Goal: Check status: Check status

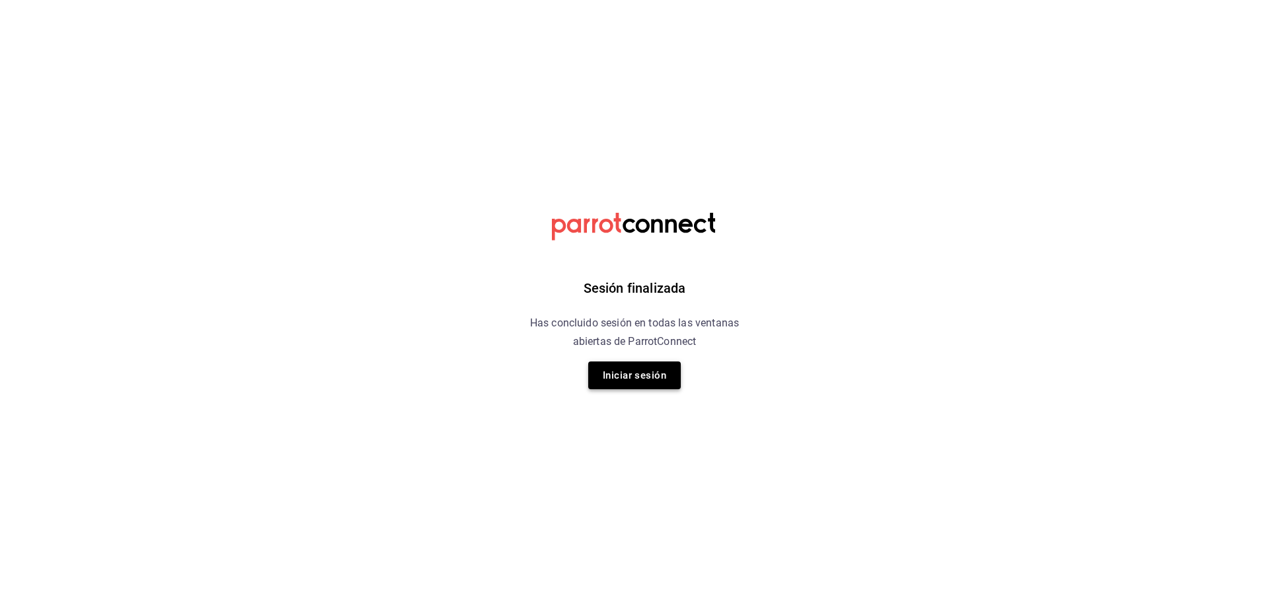
click at [641, 383] on button "Iniciar sesión" at bounding box center [634, 376] width 93 height 28
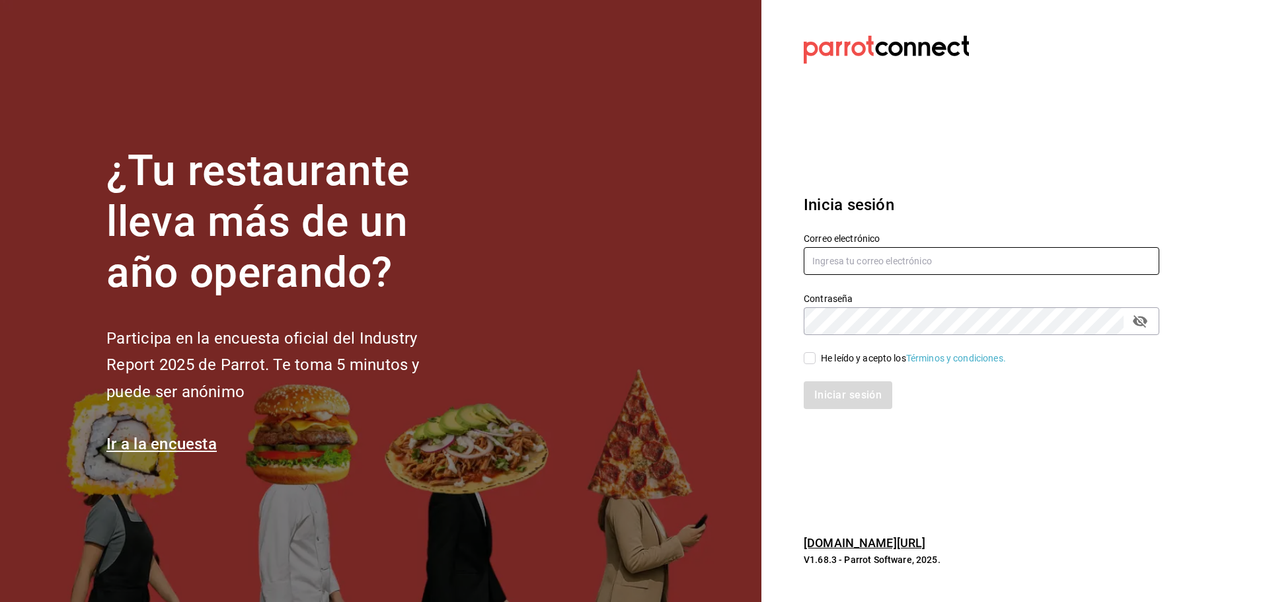
type input "mochomos.tijuana@grupocosteno.com"
click at [808, 356] on input "He leído y acepto los Términos y condiciones." at bounding box center [810, 358] width 12 height 12
checkbox input "true"
click at [832, 399] on button "Iniciar sesión" at bounding box center [849, 395] width 90 height 28
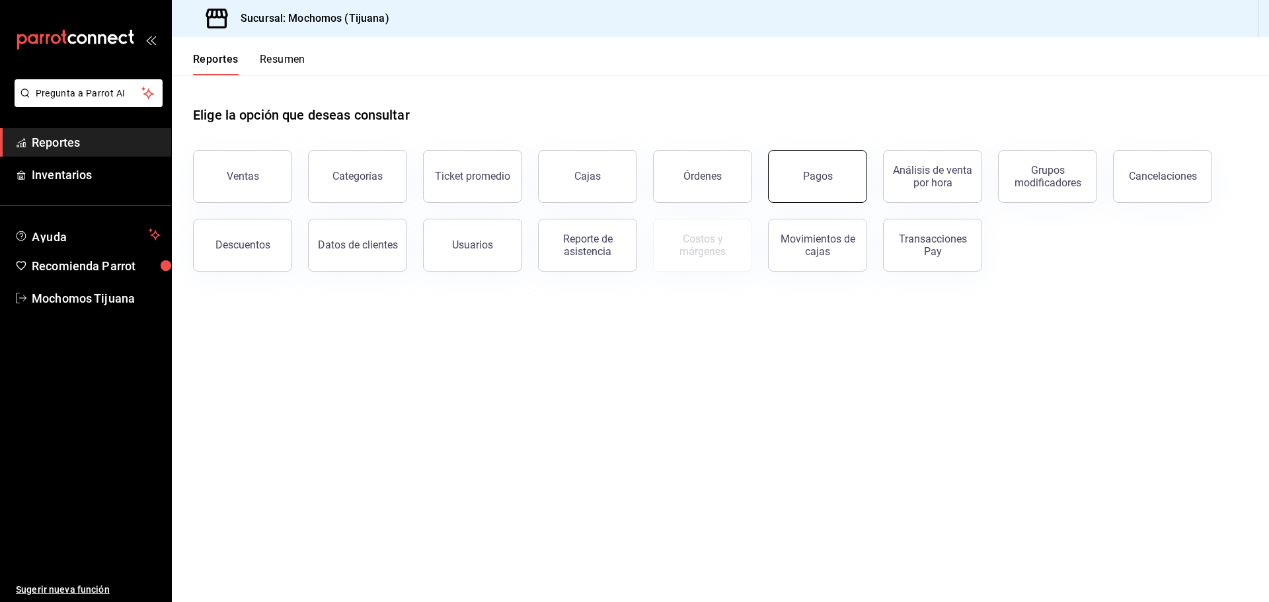
click at [811, 188] on button "Pagos" at bounding box center [817, 176] width 99 height 53
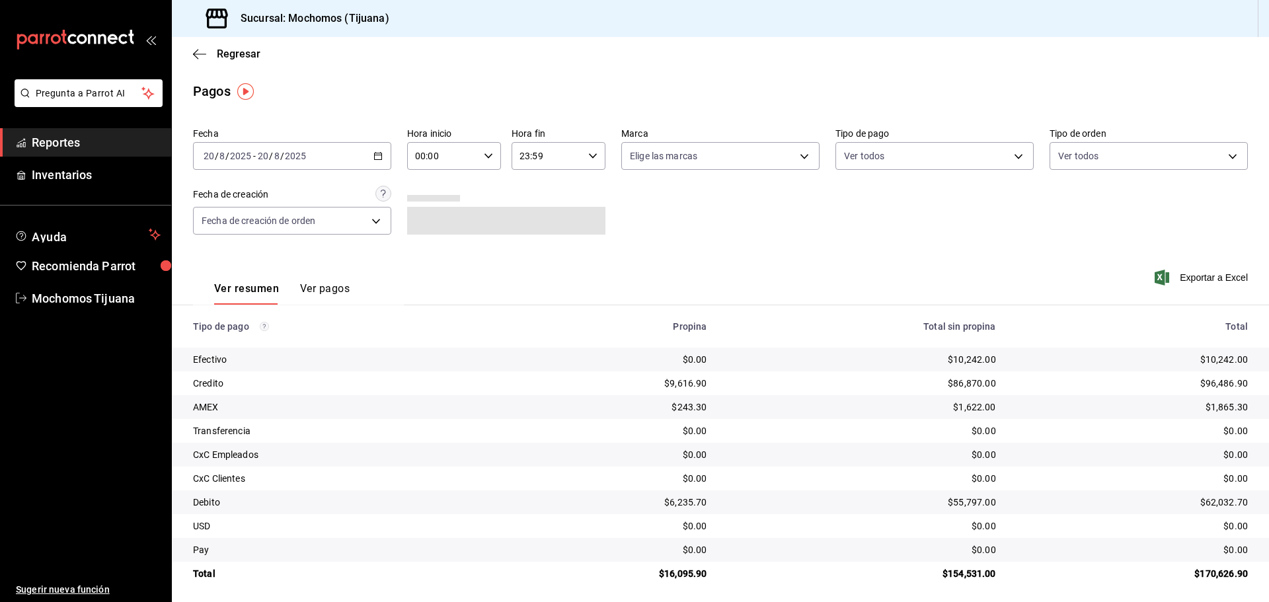
click at [381, 157] on div "[DATE] [DATE] - [DATE] [DATE]" at bounding box center [292, 156] width 198 height 28
click at [380, 158] on \(Stroke\) "button" at bounding box center [378, 156] width 8 height 7
click at [262, 339] on span "Rango de fechas" at bounding box center [255, 345] width 102 height 14
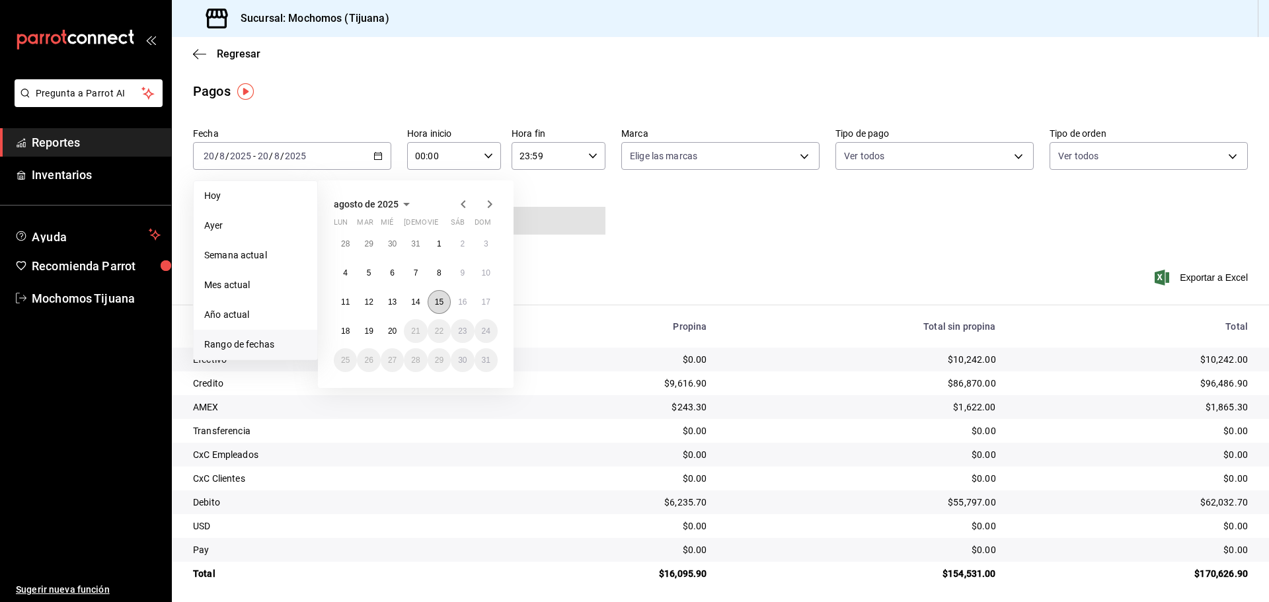
click at [435, 300] on abbr "15" at bounding box center [439, 302] width 9 height 9
click at [458, 301] on abbr "16" at bounding box center [462, 302] width 9 height 9
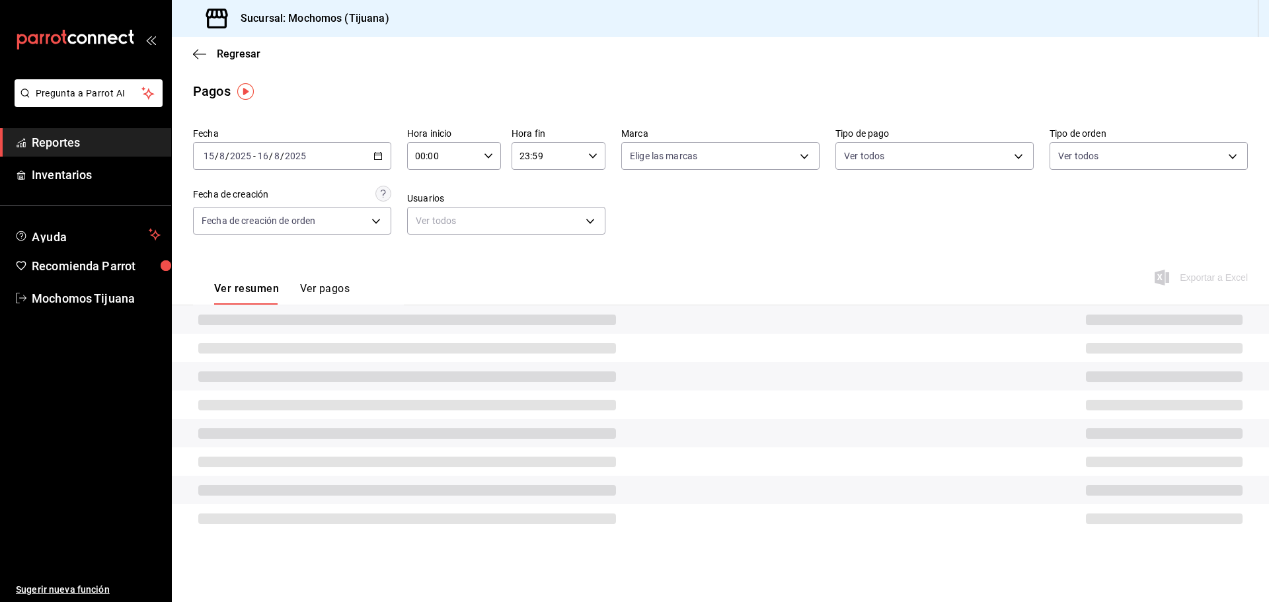
click at [489, 143] on div "00:00 Hora inicio" at bounding box center [454, 156] width 94 height 28
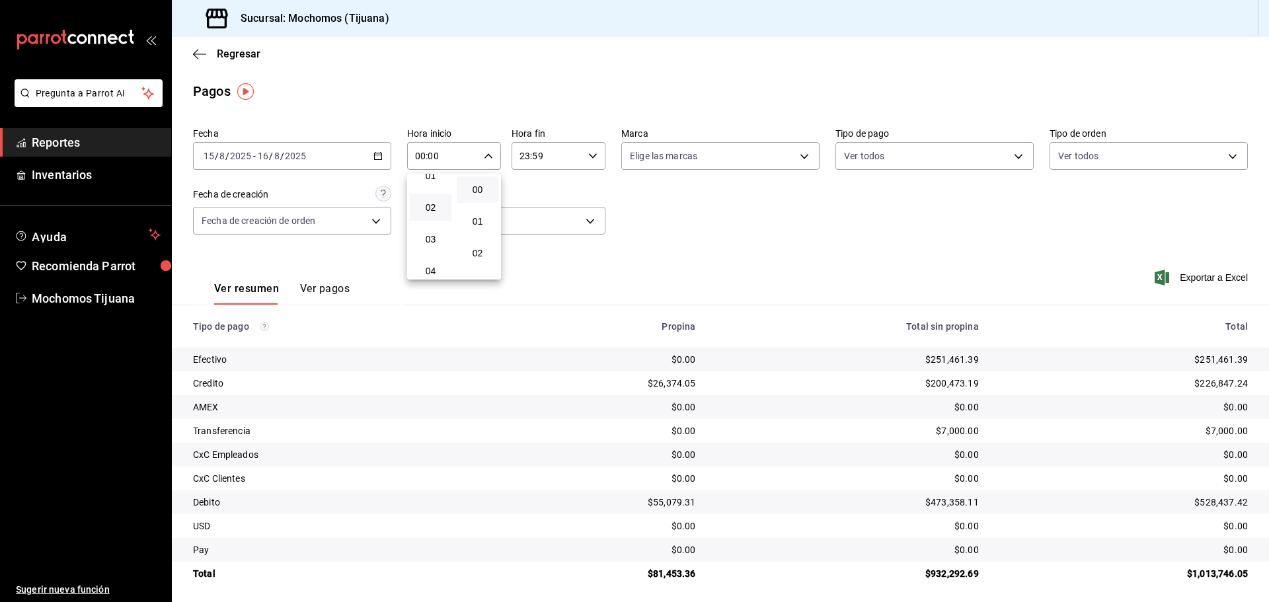
scroll to position [66, 0]
click at [432, 244] on button "04" at bounding box center [431, 250] width 42 height 26
type input "04:00"
click at [590, 157] on div at bounding box center [634, 301] width 1269 height 602
click at [590, 157] on \(Stroke\) "button" at bounding box center [593, 155] width 8 height 5
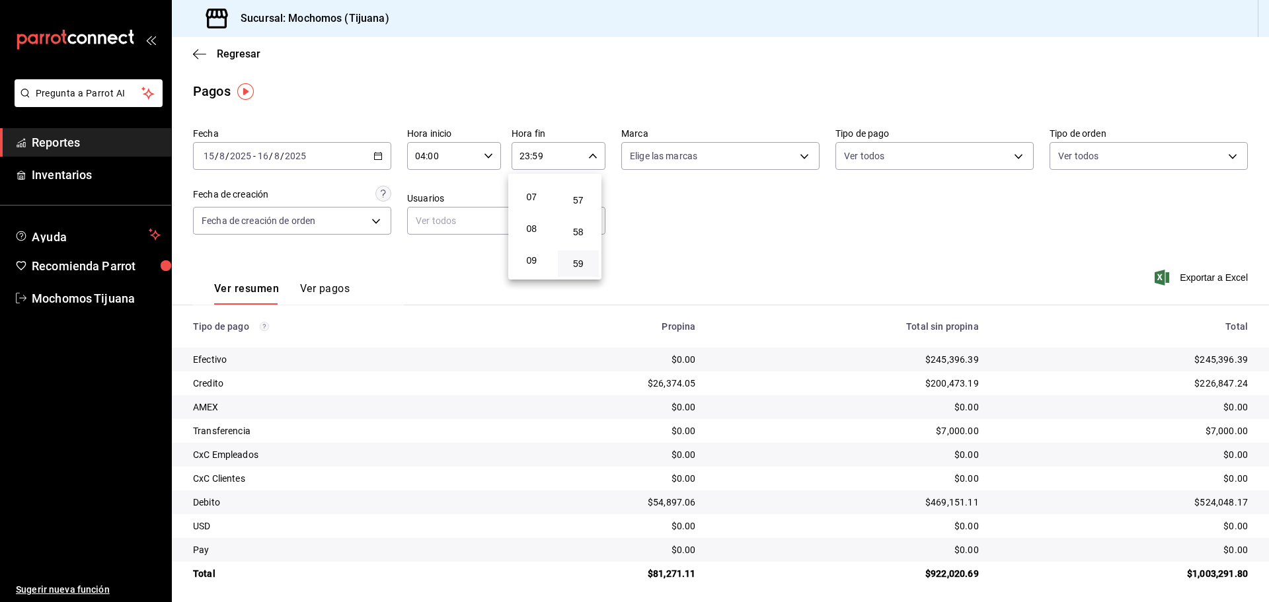
scroll to position [127, 0]
click at [534, 198] on button "04" at bounding box center [532, 190] width 42 height 26
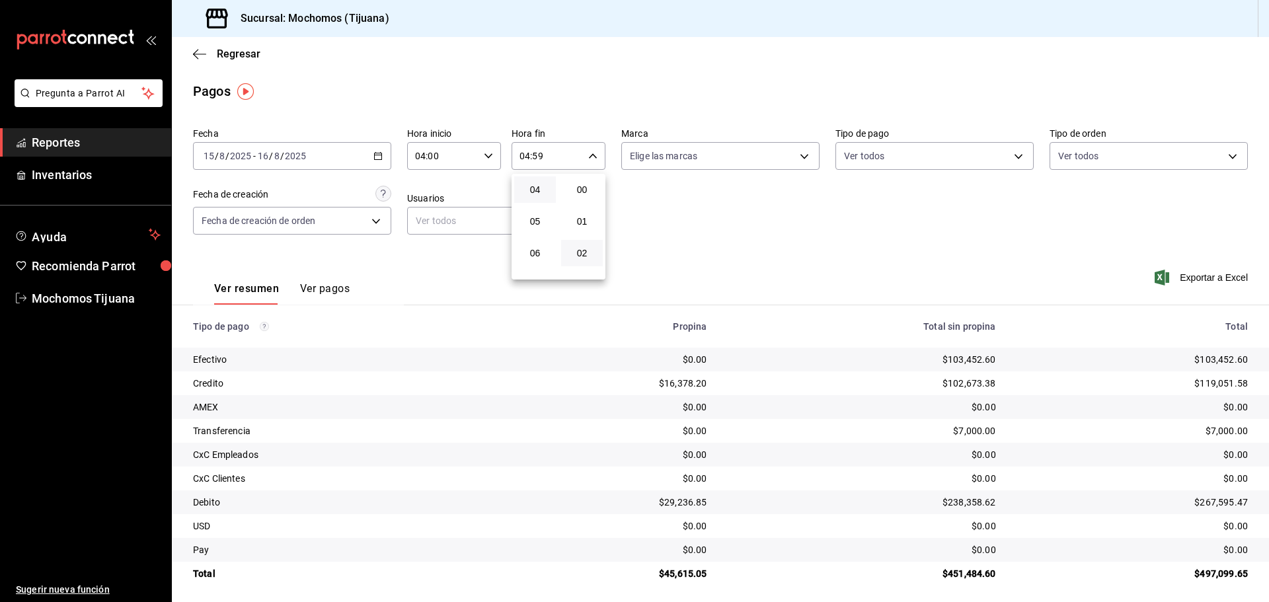
click at [581, 190] on span "00" at bounding box center [582, 189] width 26 height 11
type input "04:00"
click at [328, 290] on div at bounding box center [634, 301] width 1269 height 602
click at [328, 290] on button "Ver pagos" at bounding box center [325, 293] width 50 height 22
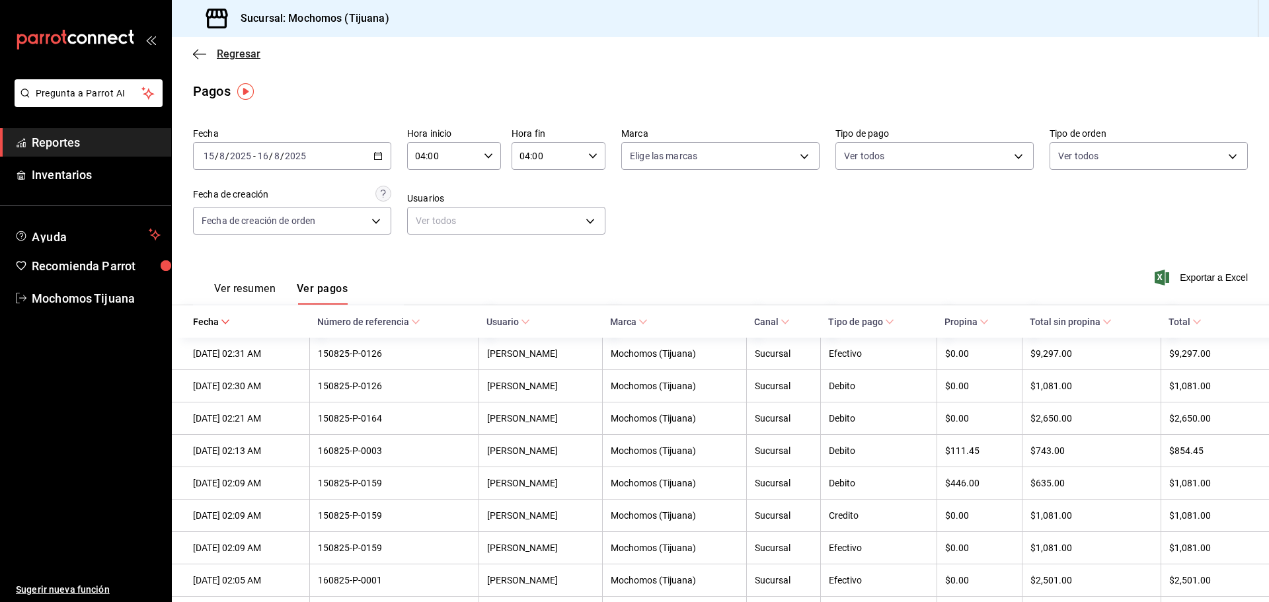
click at [199, 60] on icon "button" at bounding box center [199, 54] width 13 height 12
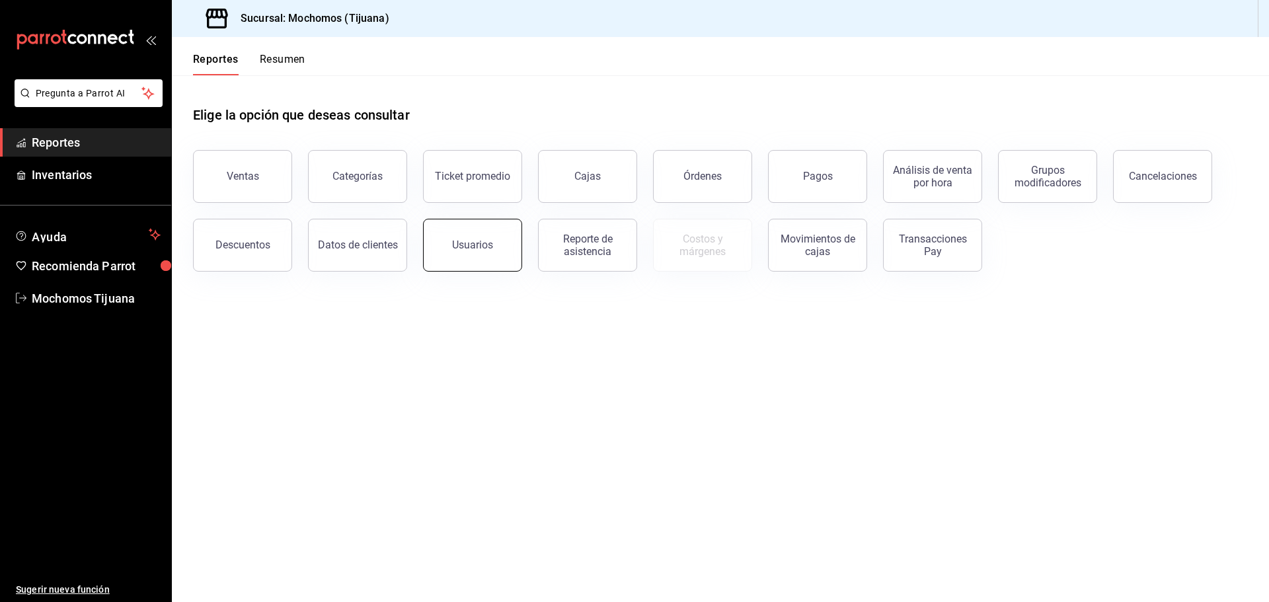
click at [458, 259] on button "Usuarios" at bounding box center [472, 245] width 99 height 53
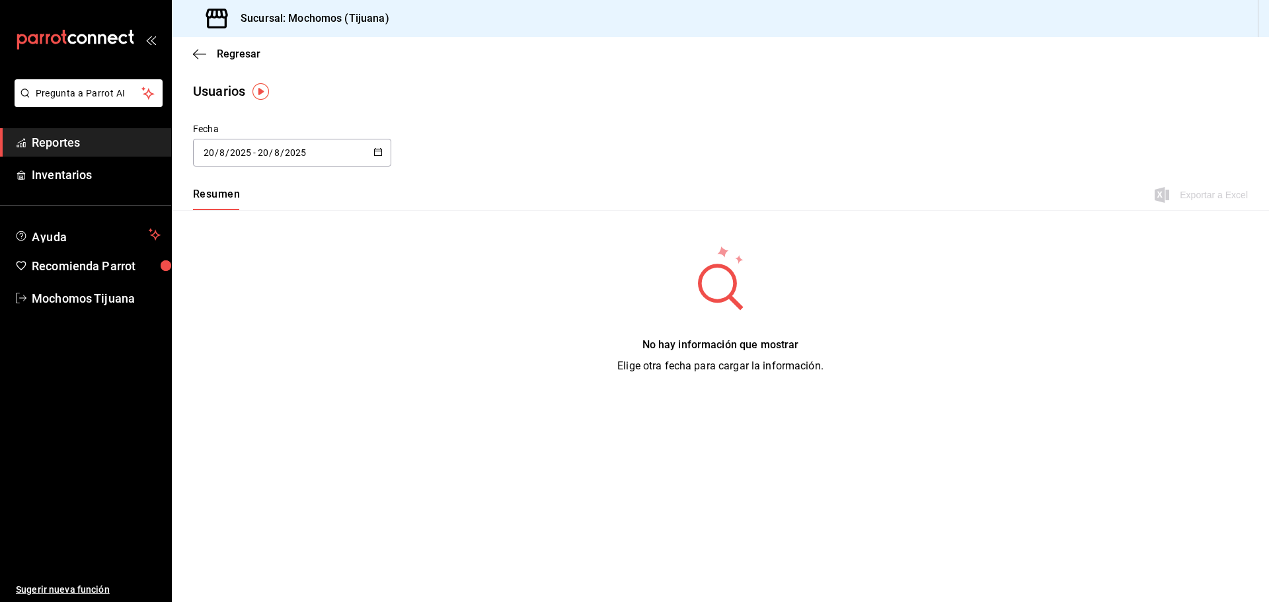
click at [381, 153] on icon "button" at bounding box center [378, 151] width 9 height 9
click at [281, 341] on li "Rango de fechas" at bounding box center [255, 344] width 125 height 30
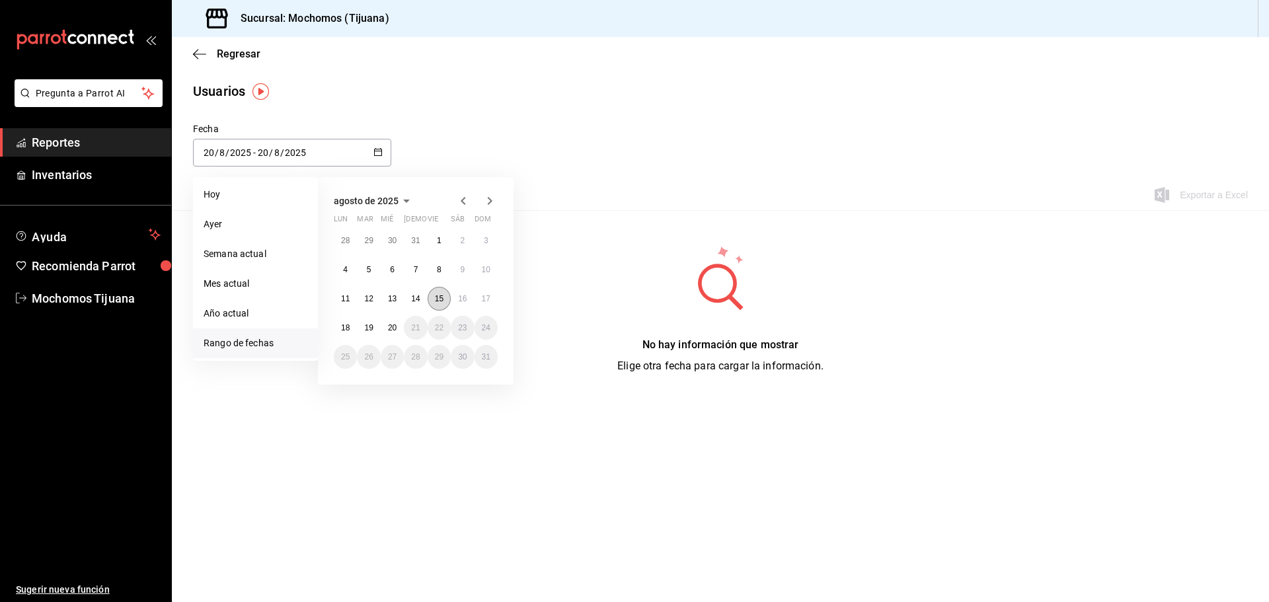
click at [435, 296] on abbr "15" at bounding box center [439, 298] width 9 height 9
click at [453, 297] on button "16" at bounding box center [462, 299] width 23 height 24
type input "[DATE]"
type input "15"
type input "[DATE]"
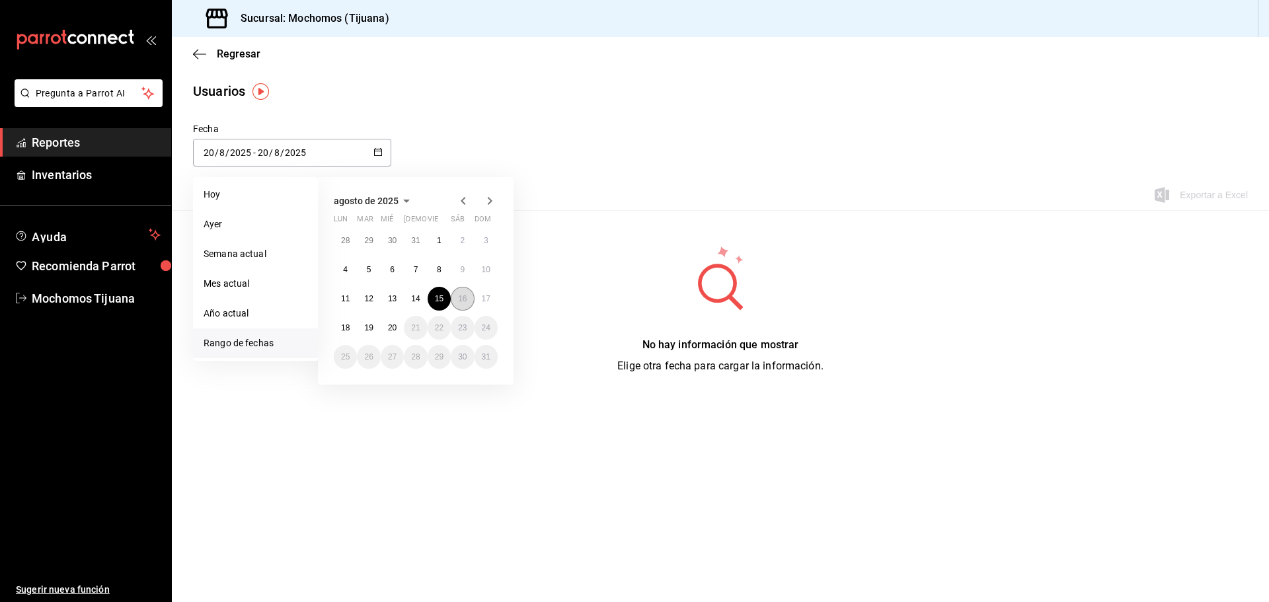
type input "16"
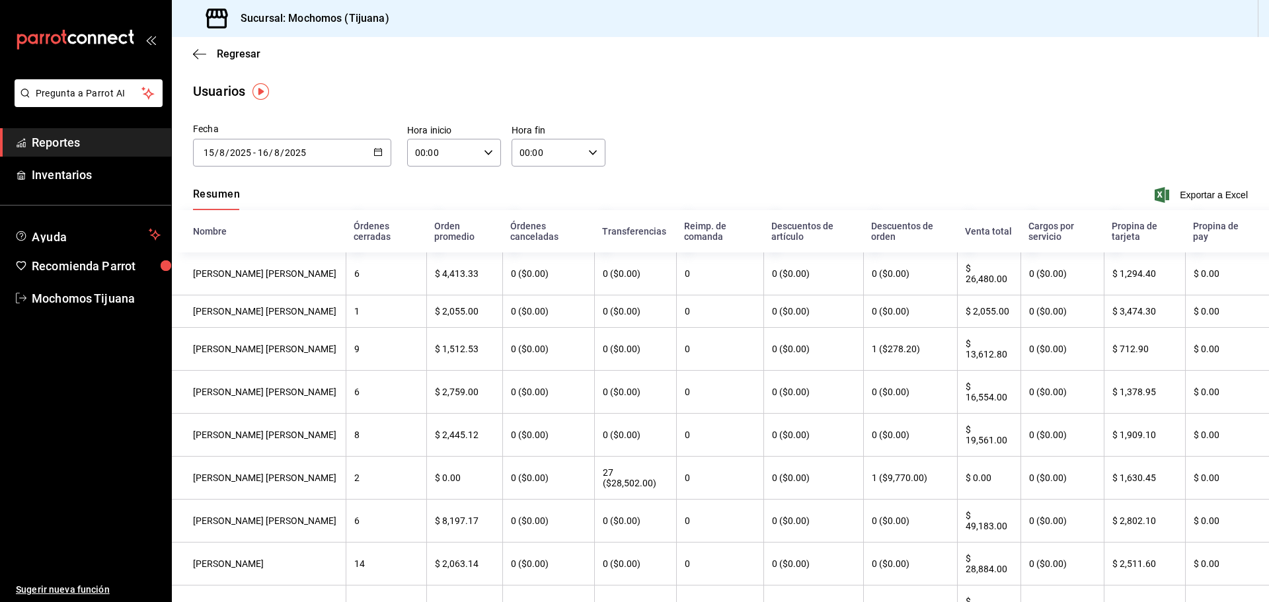
click at [488, 155] on icon "button" at bounding box center [488, 152] width 9 height 9
click at [436, 184] on span "04" at bounding box center [429, 181] width 26 height 11
type input "04:00"
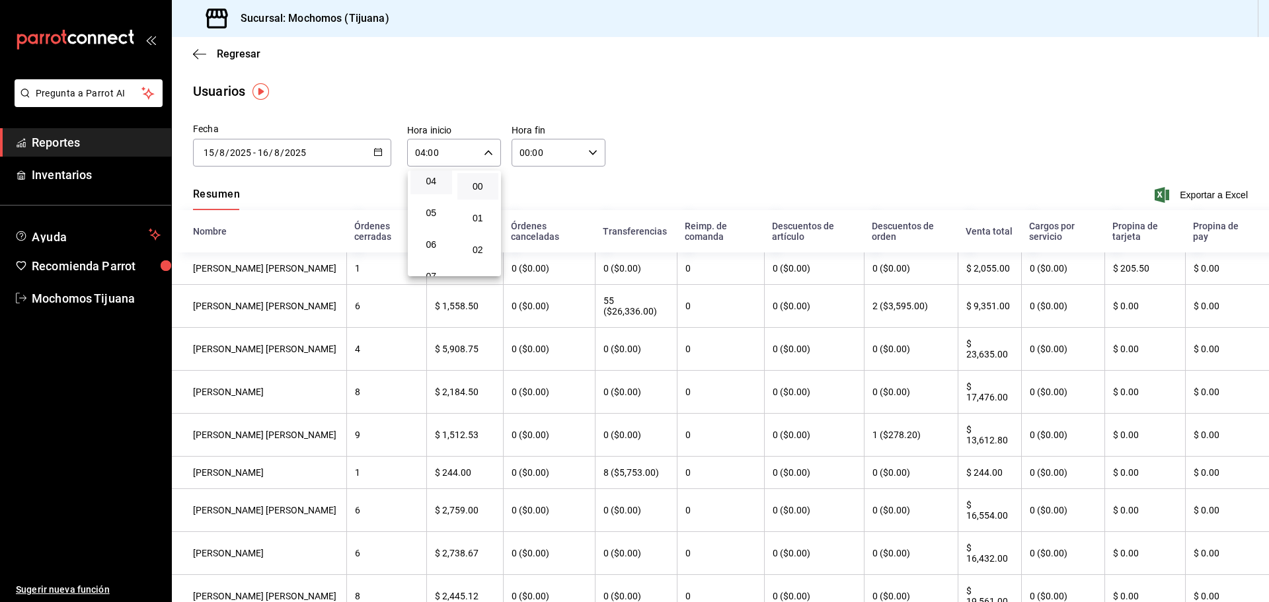
click at [485, 157] on div at bounding box center [634, 301] width 1269 height 602
click at [589, 155] on \(Stroke\) "button" at bounding box center [593, 152] width 8 height 5
click at [536, 189] on button "04" at bounding box center [532, 181] width 42 height 26
type input "04:00"
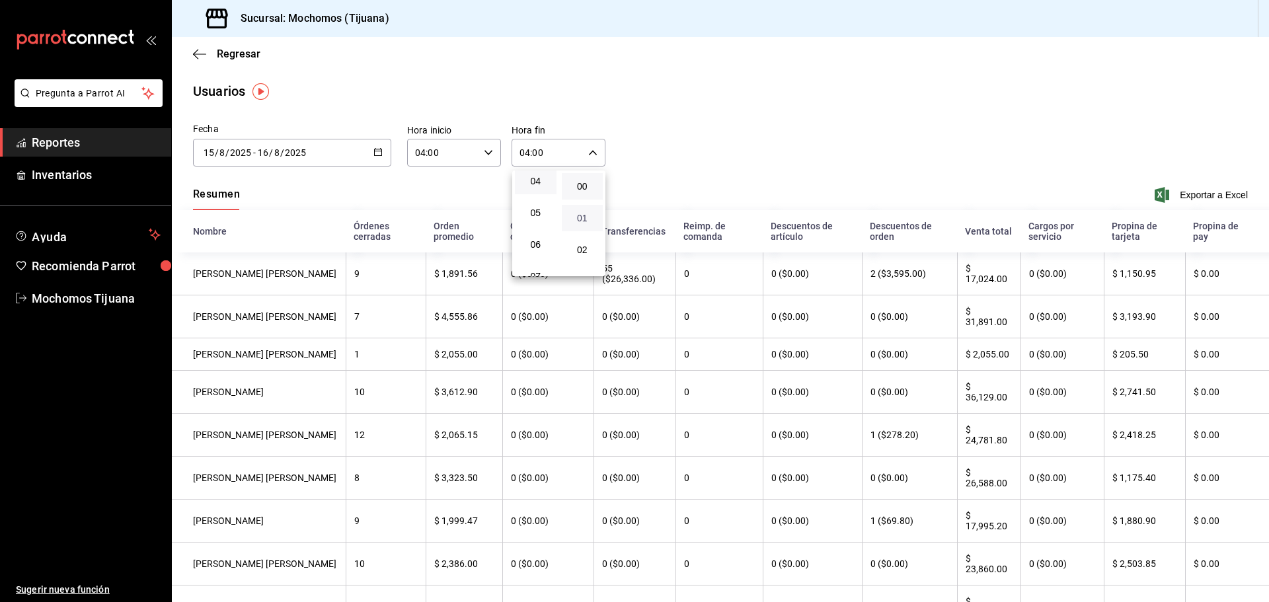
drag, startPoint x: 585, startPoint y: 190, endPoint x: 580, endPoint y: 213, distance: 23.1
click at [580, 213] on div "00 01 02 03 04 05 06 07 08 09 10 11 12 13 14 15 16 17 18 19 20 21 22 23 24 25 2…" at bounding box center [582, 224] width 47 height 106
click at [681, 174] on div at bounding box center [634, 301] width 1269 height 602
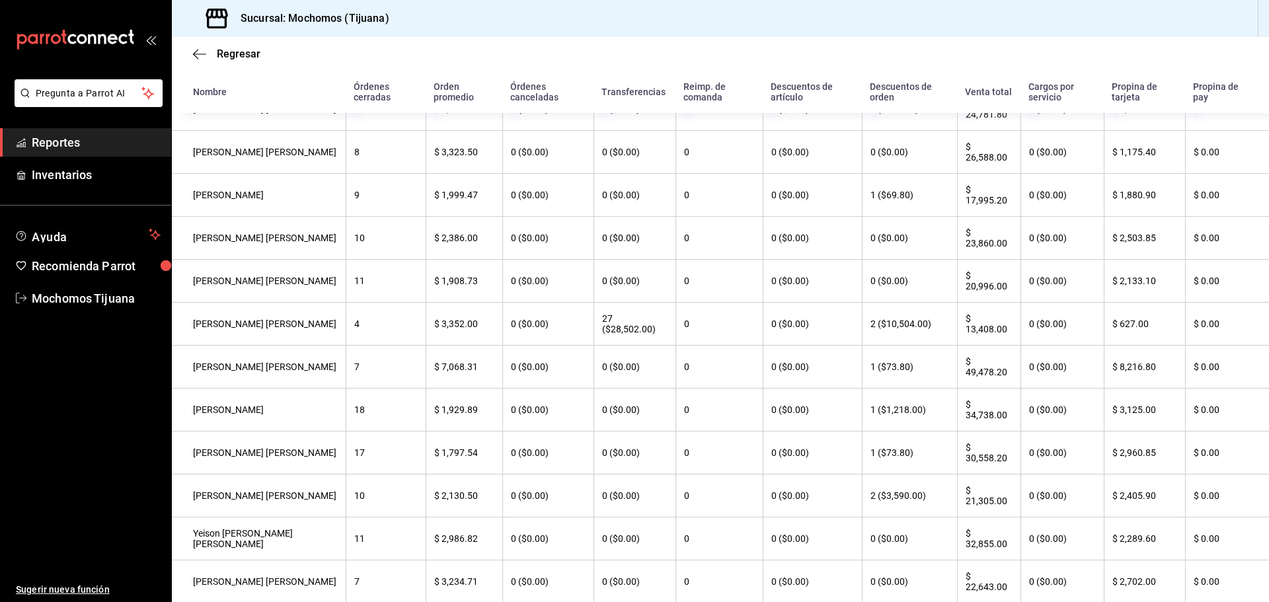
scroll to position [308, 0]
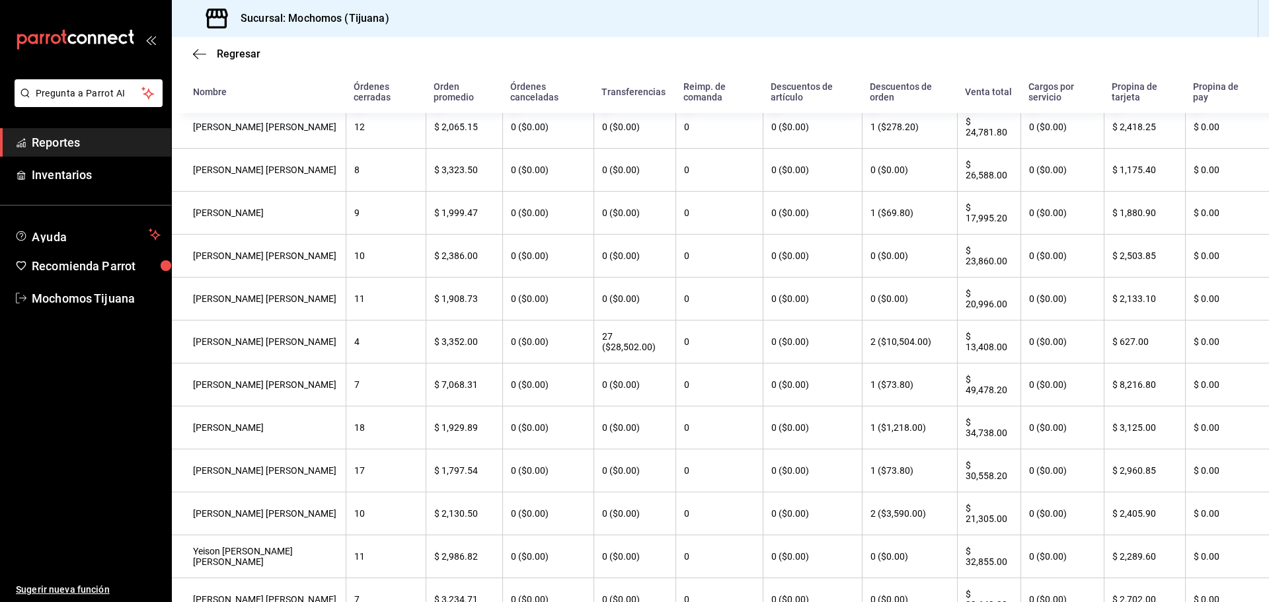
click at [380, 220] on th "9" at bounding box center [386, 213] width 80 height 43
click at [243, 220] on th "[PERSON_NAME]" at bounding box center [259, 213] width 174 height 43
click at [362, 216] on th "9" at bounding box center [386, 213] width 80 height 43
click at [426, 217] on th "$ 1,999.47" at bounding box center [464, 213] width 77 height 43
click at [635, 216] on th "0 ($0.00)" at bounding box center [635, 213] width 82 height 43
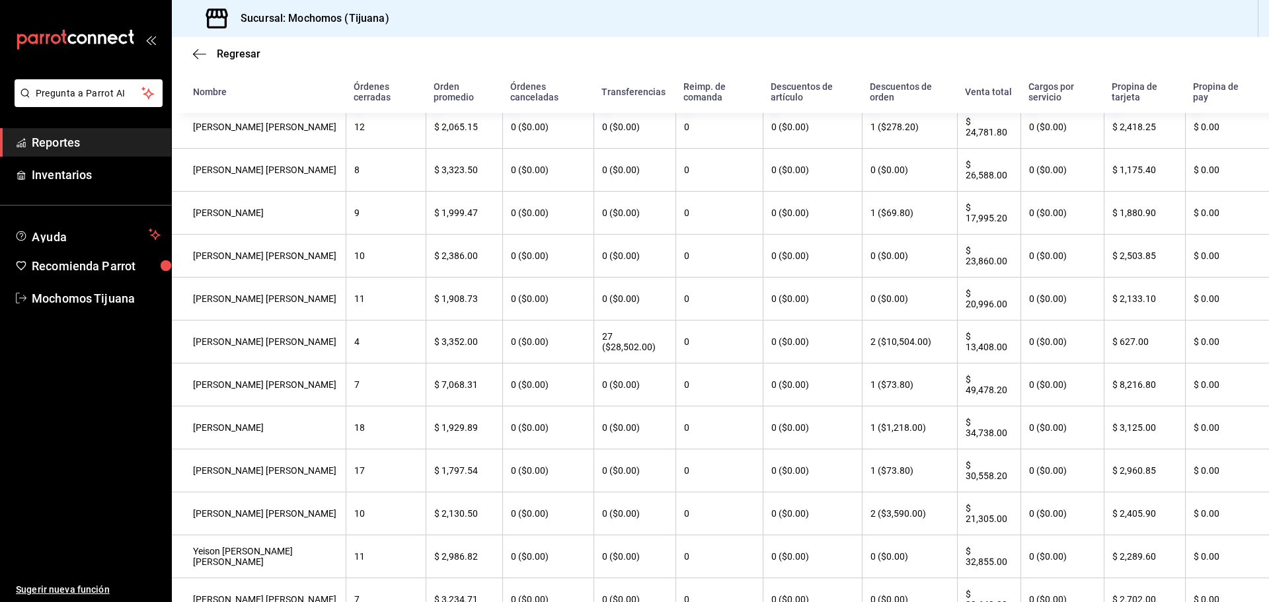
click at [741, 214] on th "0" at bounding box center [719, 213] width 87 height 43
click at [877, 211] on th "1 ($69.80)" at bounding box center [909, 213] width 95 height 43
click at [957, 217] on th "$ 17,995.20" at bounding box center [988, 213] width 63 height 43
click at [1021, 219] on th "0 ($0.00)" at bounding box center [1062, 213] width 83 height 43
click at [1024, 219] on th "0 ($0.00)" at bounding box center [1062, 213] width 83 height 43
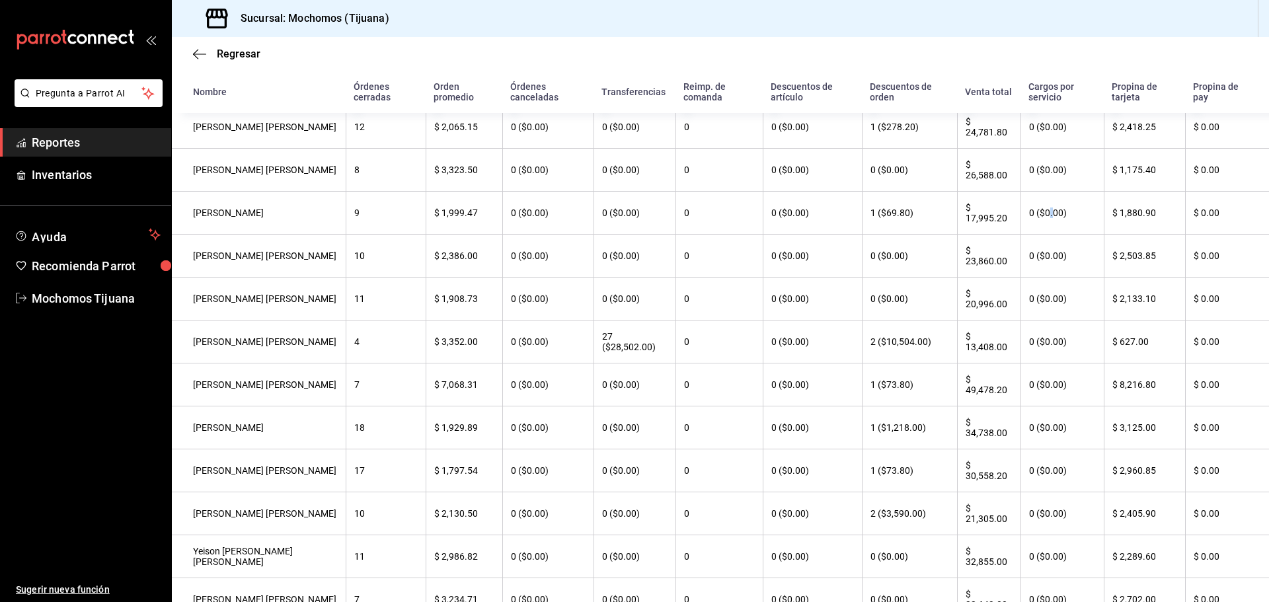
click at [1037, 226] on th "0 ($0.00)" at bounding box center [1062, 213] width 83 height 43
click at [1108, 227] on th "$ 1,880.90" at bounding box center [1144, 213] width 81 height 43
click at [1144, 226] on th "$ 1,880.90" at bounding box center [1144, 213] width 81 height 43
click at [1187, 233] on th "$ 0.00" at bounding box center [1227, 213] width 84 height 43
click at [197, 59] on icon "button" at bounding box center [199, 54] width 13 height 12
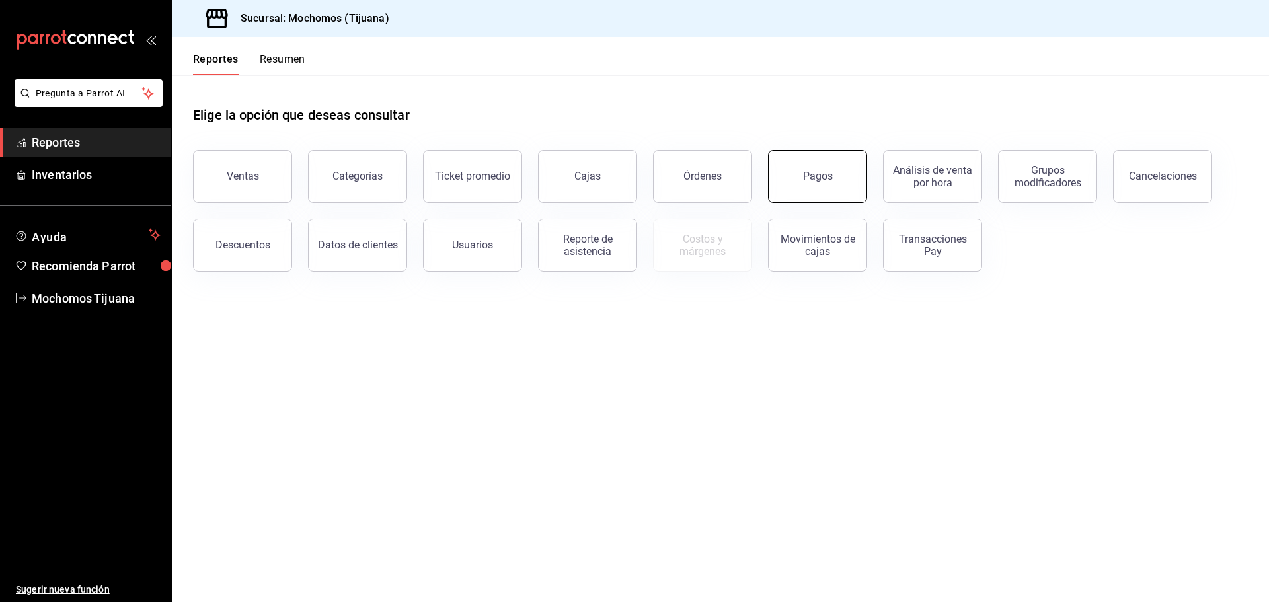
click at [796, 192] on button "Pagos" at bounding box center [817, 176] width 99 height 53
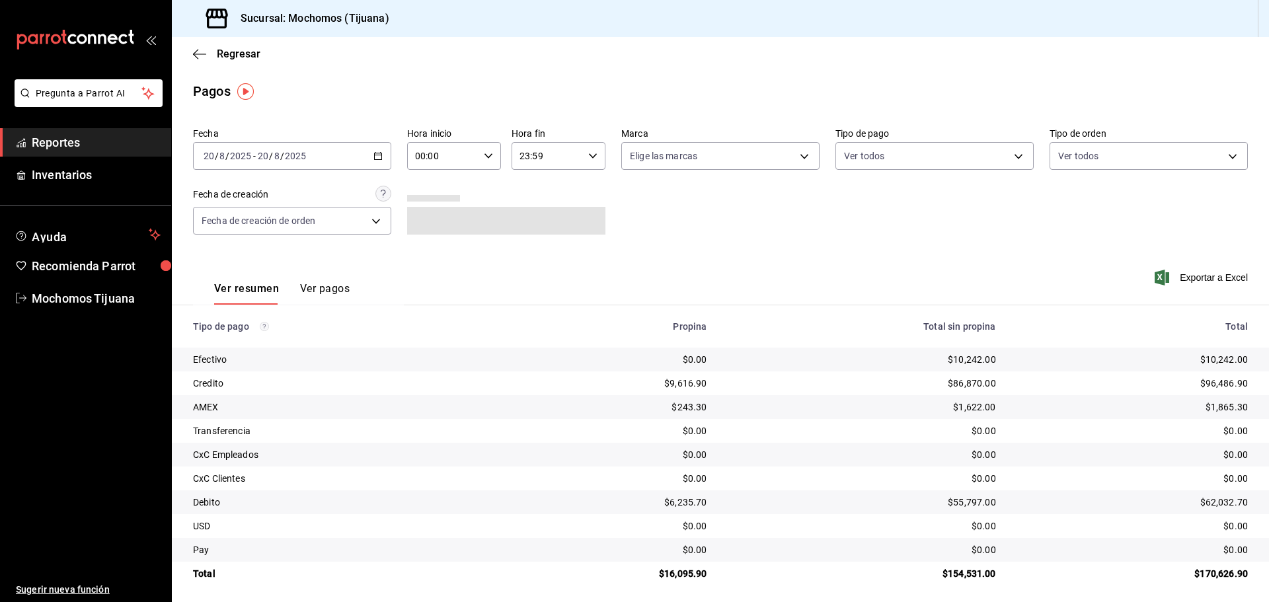
click at [375, 157] on icon "button" at bounding box center [378, 155] width 9 height 9
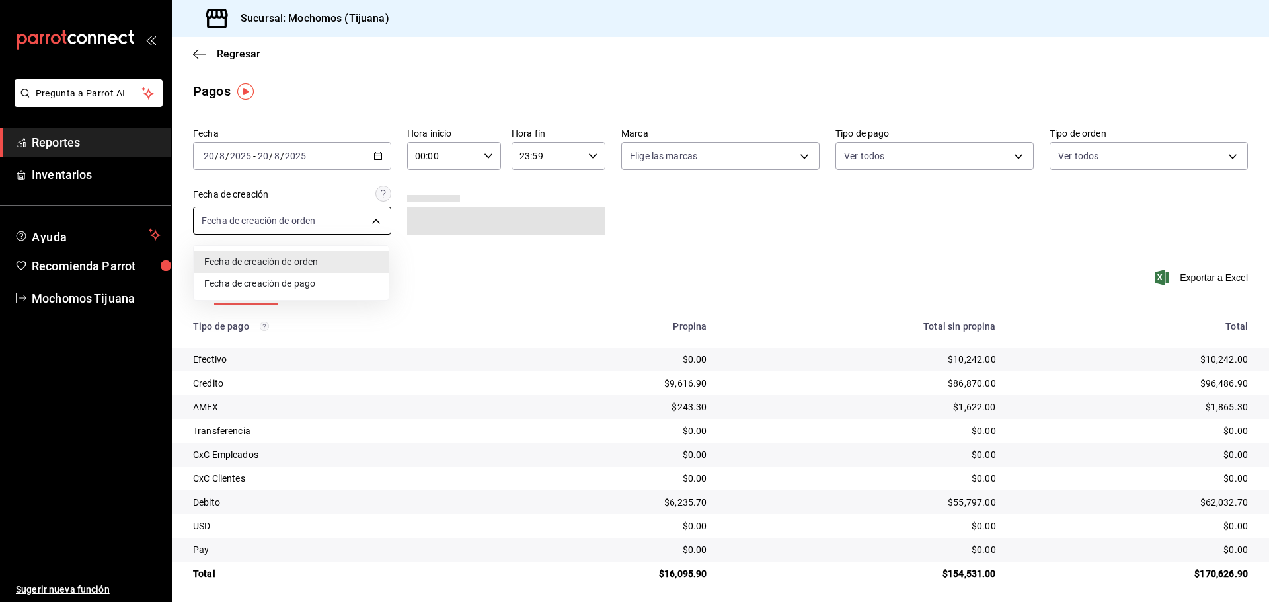
click at [375, 218] on body "Pregunta a Parrot AI Reportes Inventarios Ayuda Recomienda Parrot Mochomos Tiju…" at bounding box center [634, 301] width 1269 height 602
click at [376, 158] on div at bounding box center [634, 301] width 1269 height 602
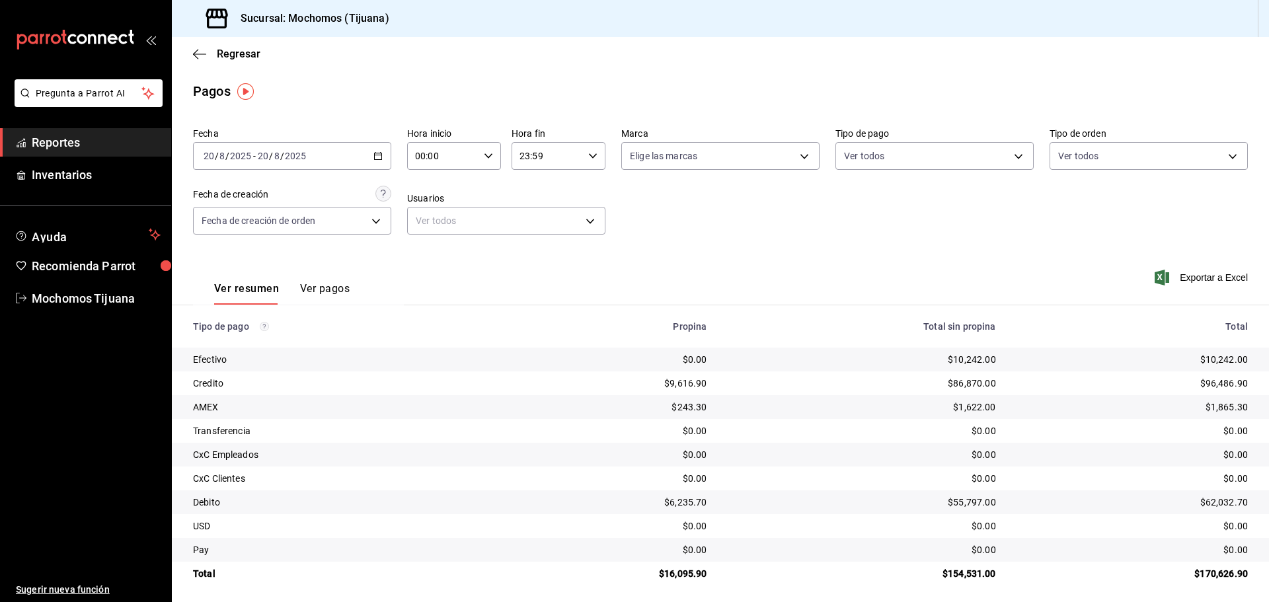
click at [376, 158] on icon "button" at bounding box center [378, 155] width 9 height 9
click at [268, 339] on span "Rango de fechas" at bounding box center [255, 345] width 102 height 14
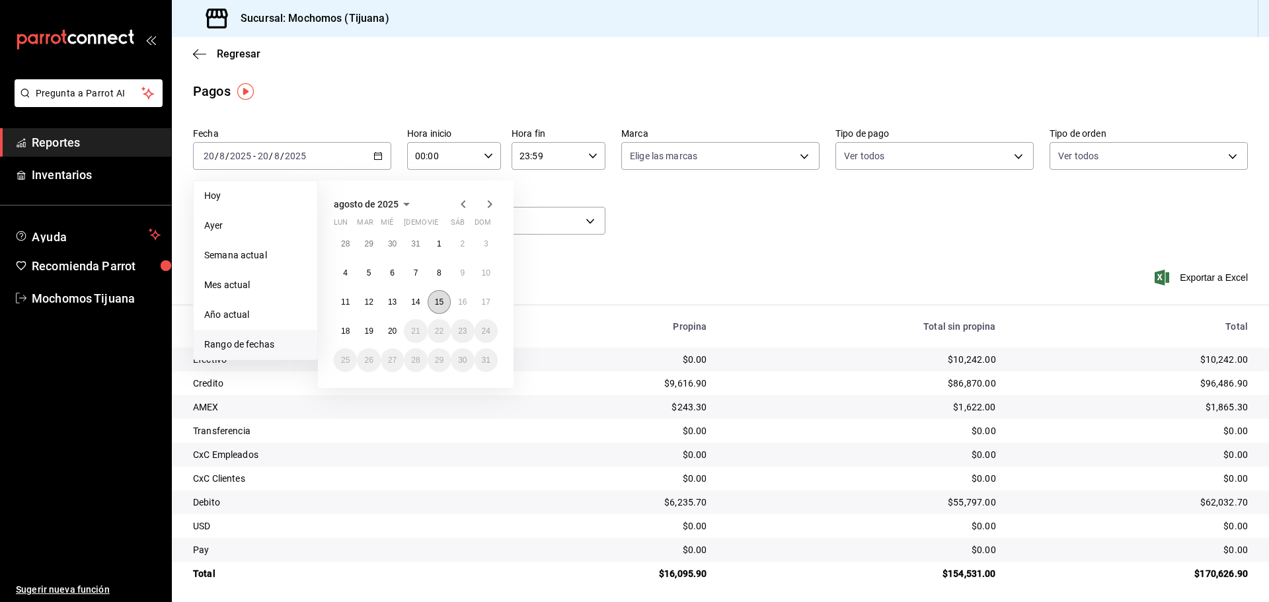
click at [439, 306] on abbr "15" at bounding box center [439, 302] width 9 height 9
click at [461, 302] on abbr "16" at bounding box center [462, 302] width 9 height 9
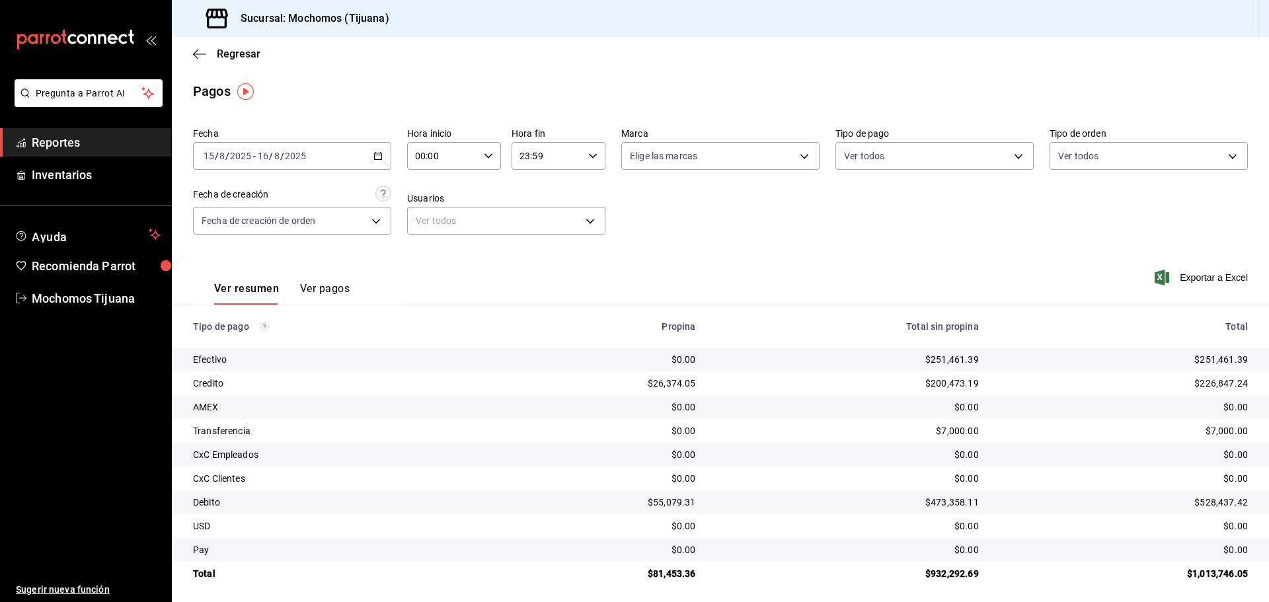
click at [486, 159] on icon "button" at bounding box center [488, 155] width 9 height 9
click at [432, 250] on span "04" at bounding box center [429, 250] width 26 height 11
type input "04:00"
click at [585, 158] on div at bounding box center [634, 301] width 1269 height 602
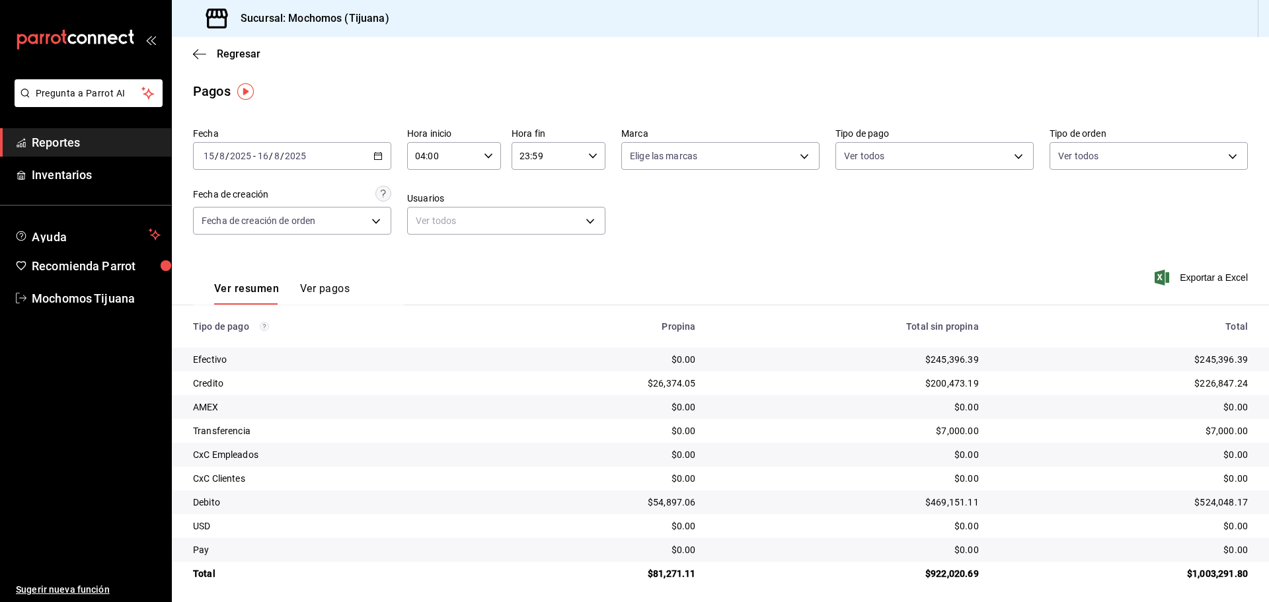
click at [588, 158] on icon "button" at bounding box center [592, 155] width 9 height 9
click at [533, 187] on span "04" at bounding box center [532, 189] width 26 height 11
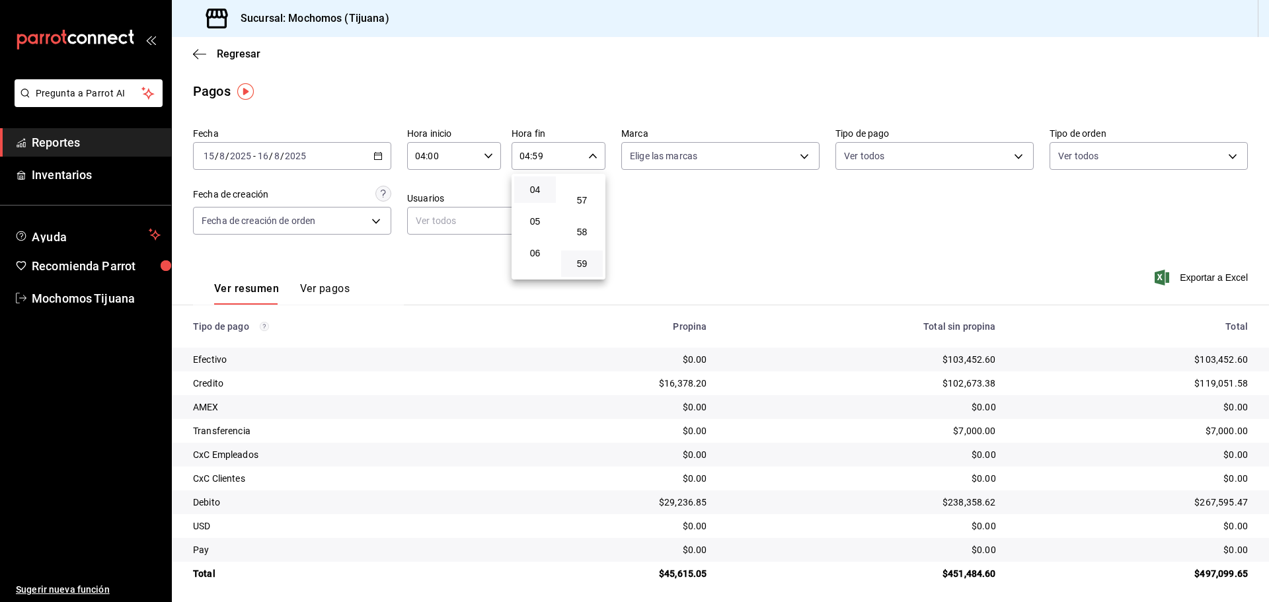
click at [586, 153] on div at bounding box center [634, 301] width 1269 height 602
click at [588, 153] on icon "button" at bounding box center [592, 155] width 9 height 9
click at [584, 197] on button "00" at bounding box center [579, 190] width 42 height 26
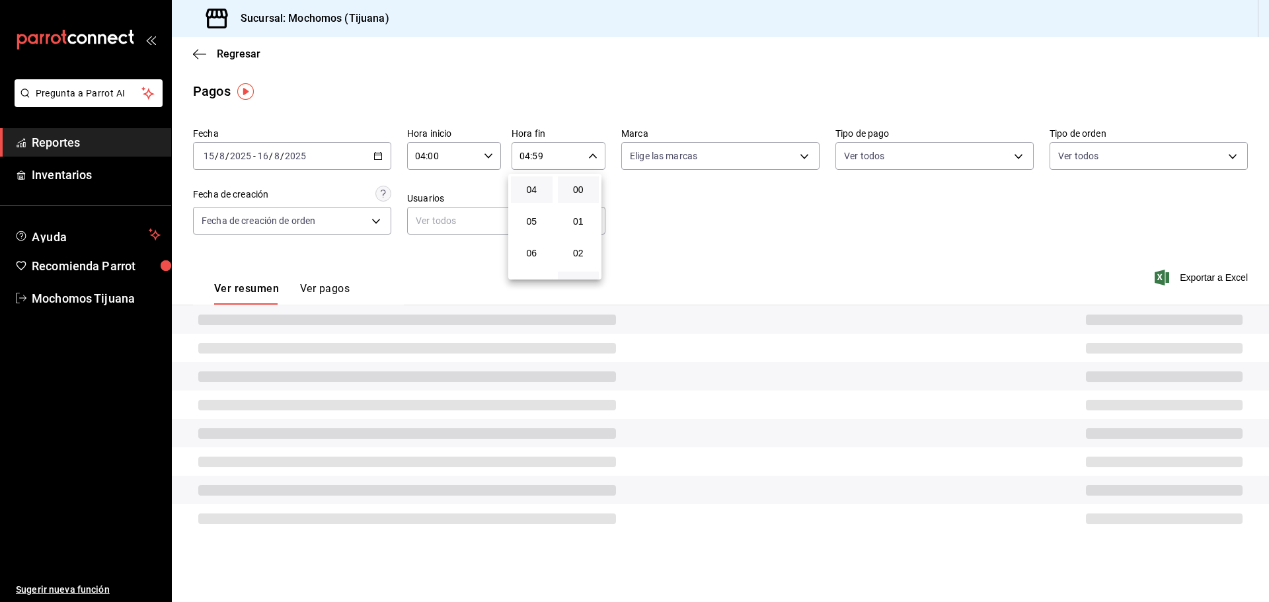
type input "04:00"
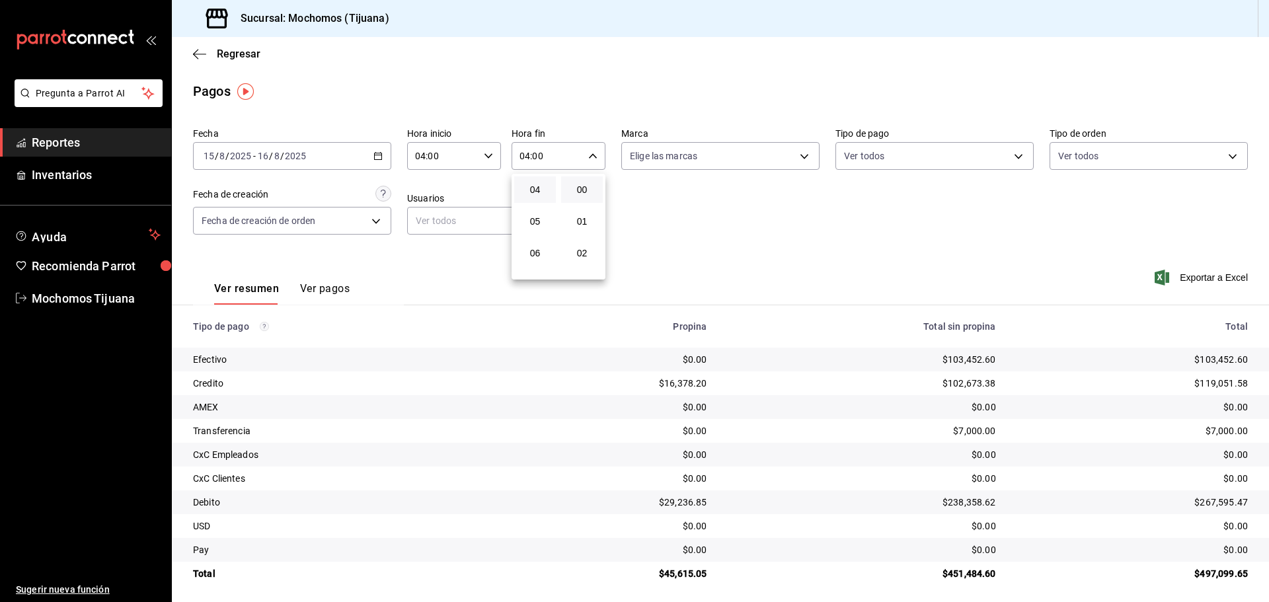
click at [481, 224] on div at bounding box center [634, 301] width 1269 height 602
click at [594, 223] on body "Pregunta a Parrot AI Reportes Inventarios Ayuda Recomienda Parrot Mochomos Tiju…" at bounding box center [634, 301] width 1269 height 602
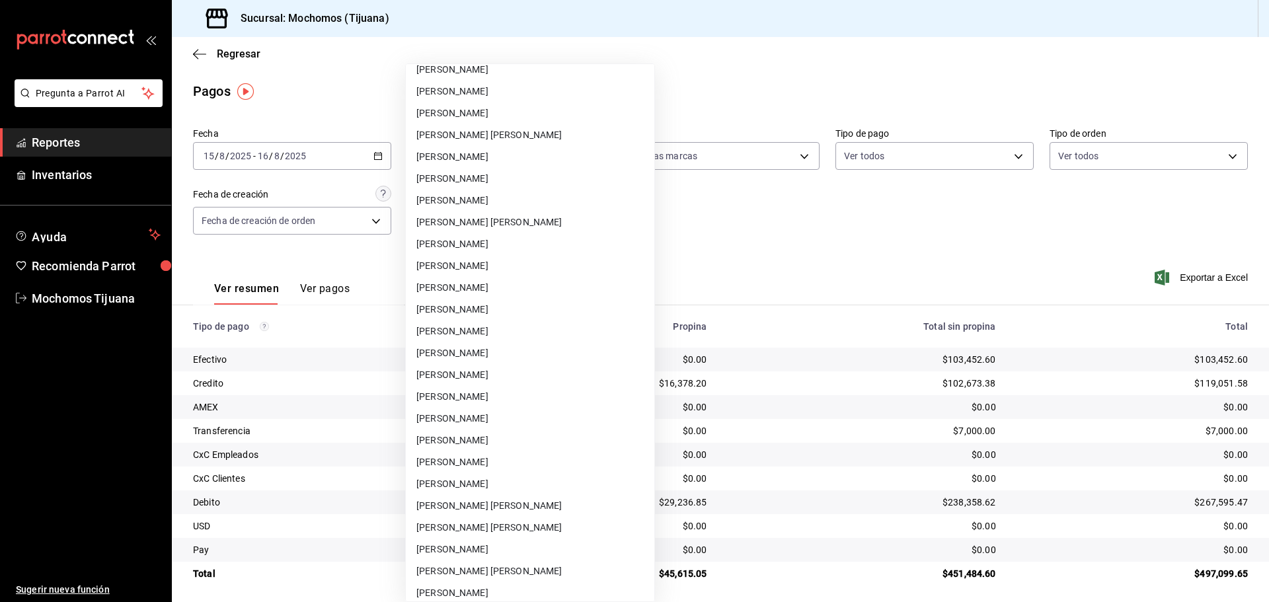
scroll to position [10416, 0]
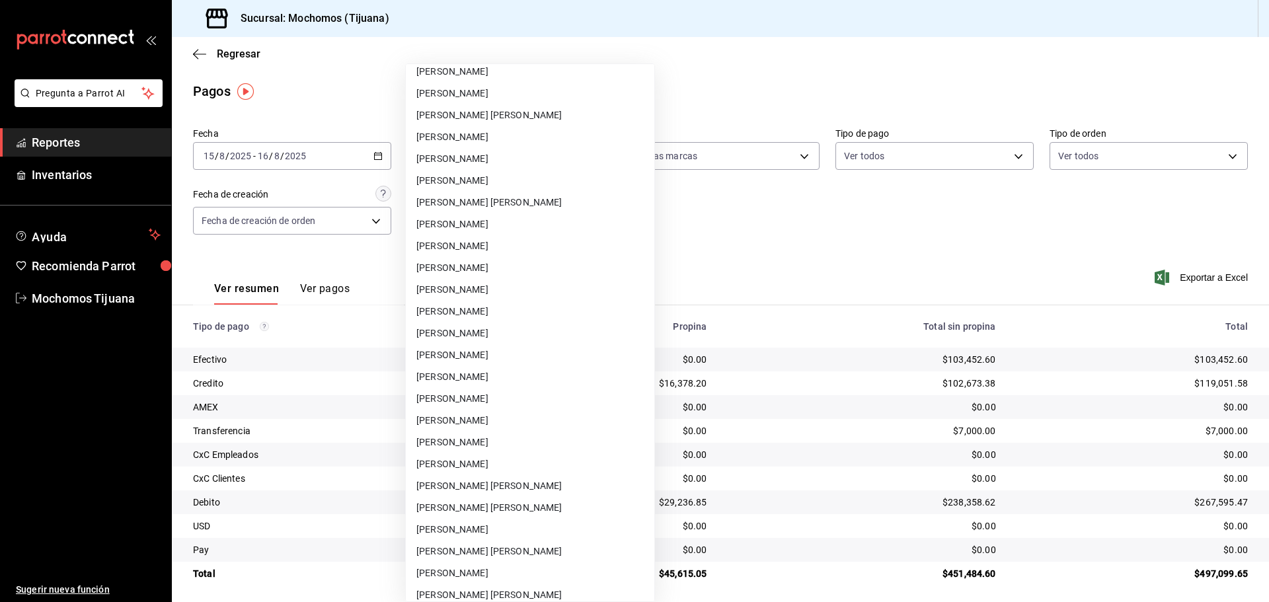
click at [516, 266] on li "[PERSON_NAME]" at bounding box center [530, 268] width 249 height 22
type input "41541319-3bcf-442a-8d70-58b2ca43693a"
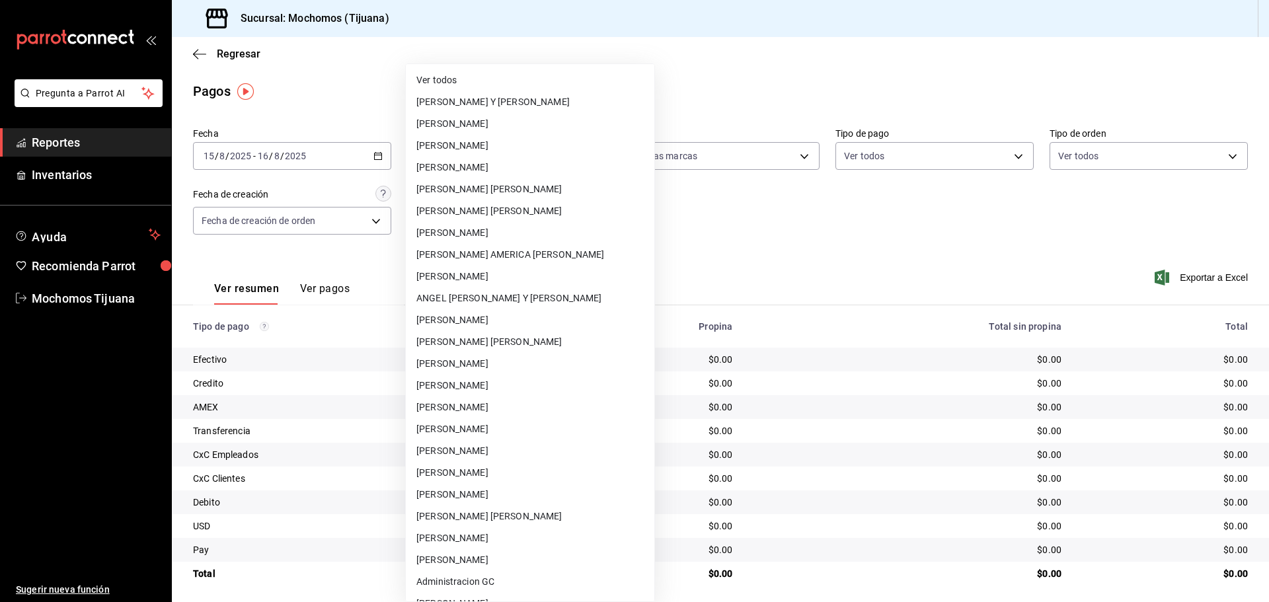
click at [588, 220] on body "Pregunta a Parrot AI Reportes Inventarios Ayuda Recomienda Parrot Mochomos Tiju…" at bounding box center [634, 301] width 1269 height 602
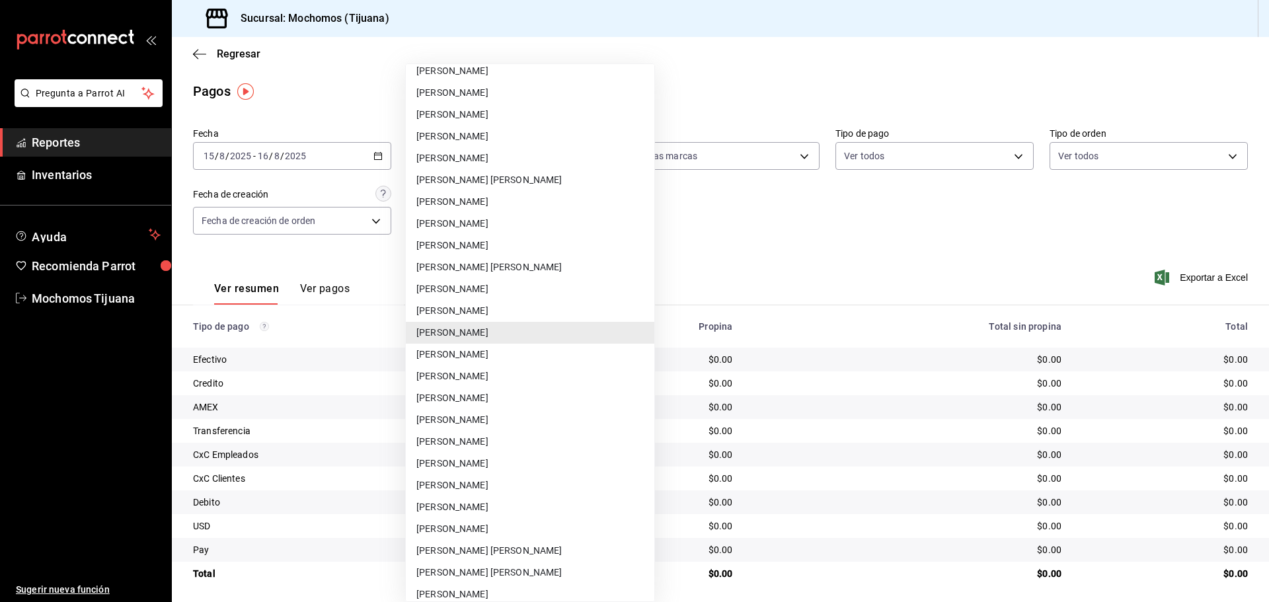
click at [523, 327] on li "[PERSON_NAME]" at bounding box center [530, 333] width 249 height 22
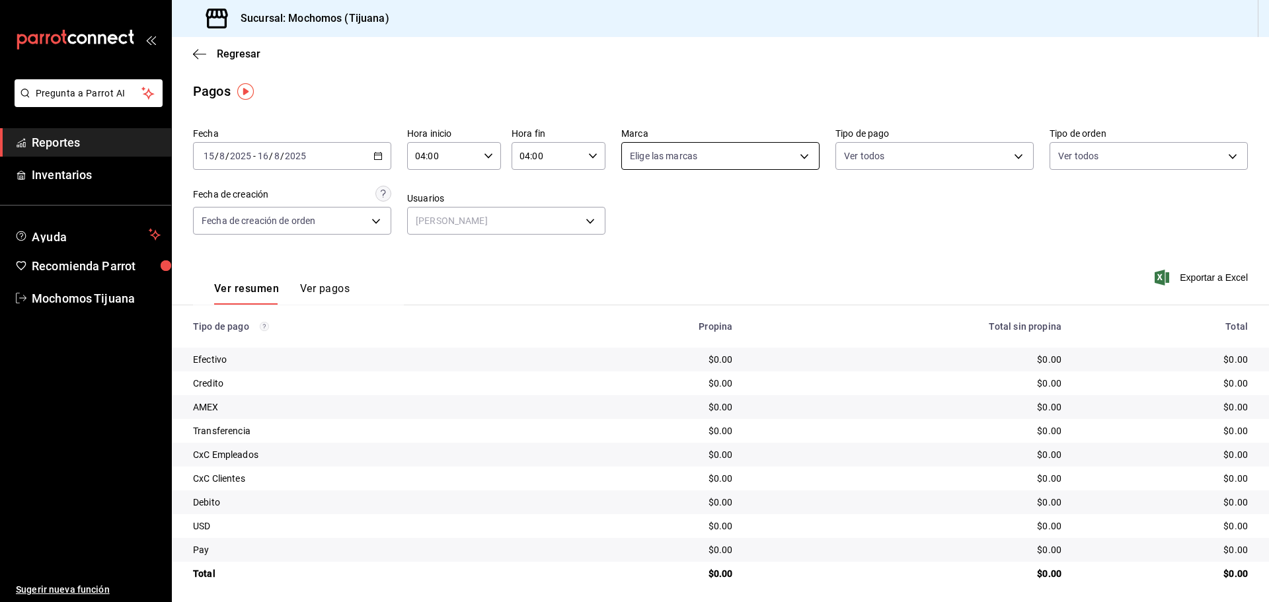
click at [803, 155] on body "Pregunta a Parrot AI Reportes Inventarios Ayuda Recomienda Parrot Mochomos Tiju…" at bounding box center [634, 301] width 1269 height 602
click at [636, 249] on input "checkbox" at bounding box center [632, 252] width 12 height 12
checkbox input "true"
type input "c300ab0f-4e96-434a-ab79-9fec8b673c9f"
checkbox input "true"
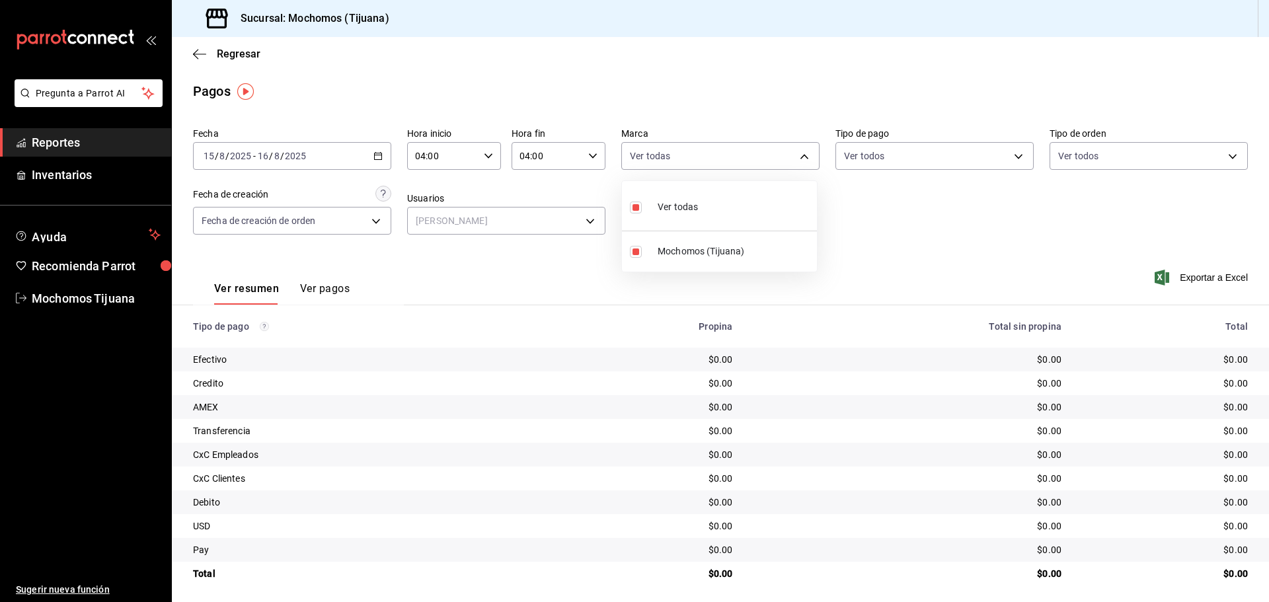
click at [1007, 147] on div at bounding box center [634, 301] width 1269 height 602
click at [1008, 148] on body "Pregunta a Parrot AI Reportes Inventarios Ayuda Recomienda Parrot Mochomos Tiju…" at bounding box center [634, 301] width 1269 height 602
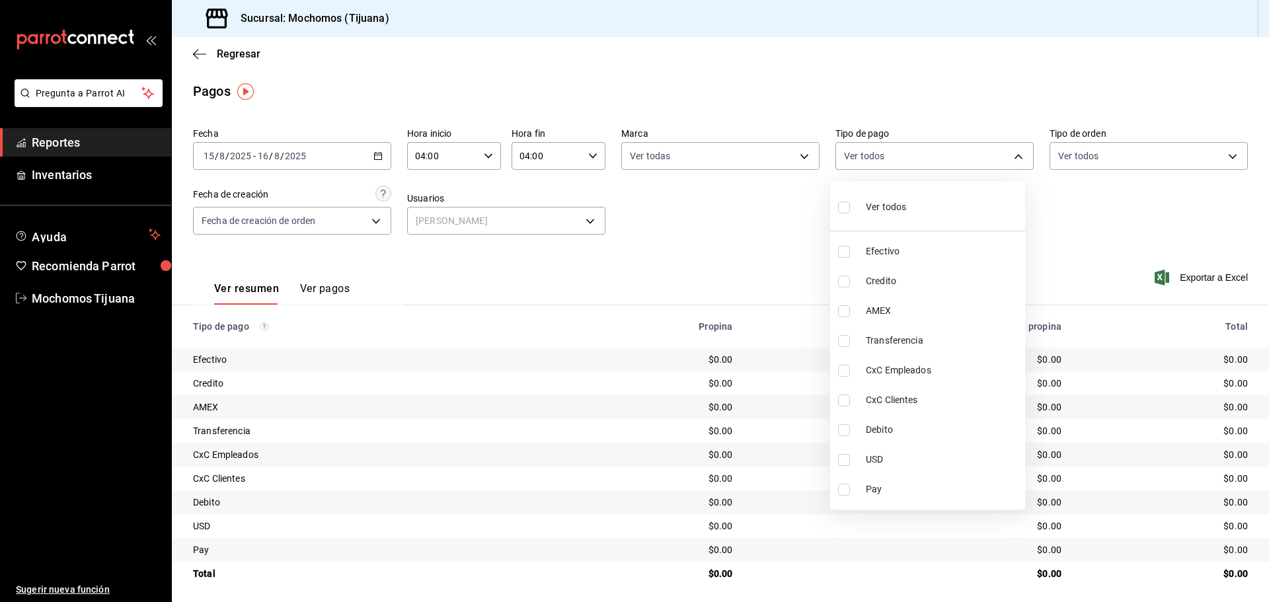
click at [1217, 161] on div at bounding box center [634, 301] width 1269 height 602
click at [381, 155] on div "[DATE] [DATE] - [DATE] [DATE]" at bounding box center [292, 156] width 198 height 28
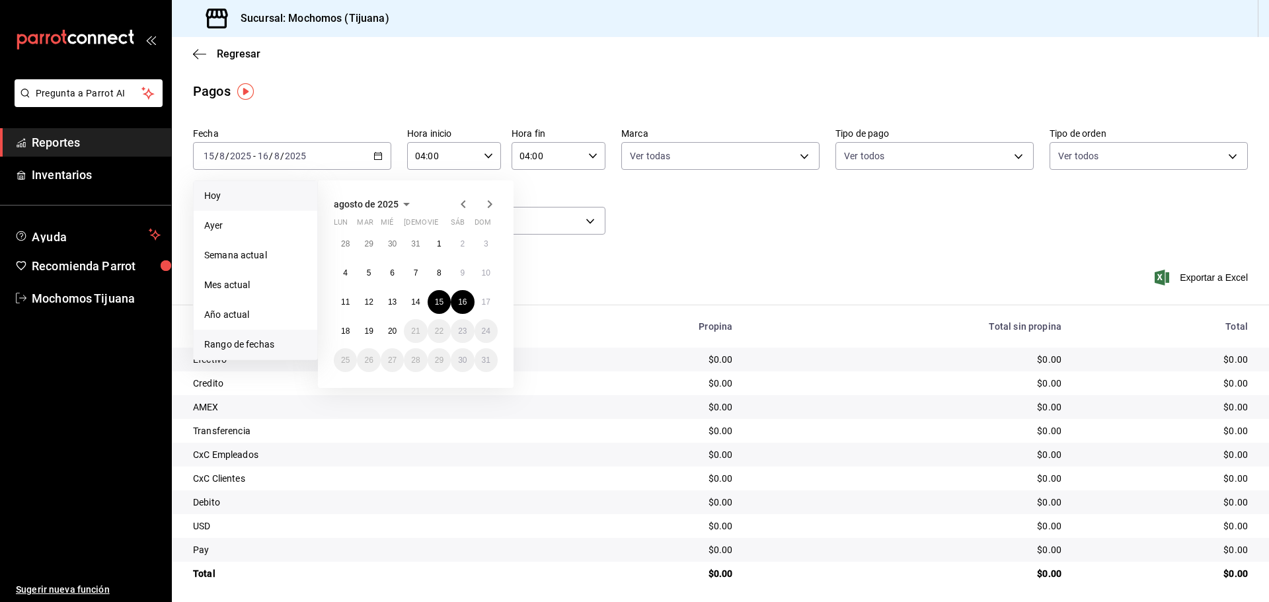
click at [220, 196] on span "Hoy" at bounding box center [255, 196] width 102 height 14
type input "00:00"
type input "23:59"
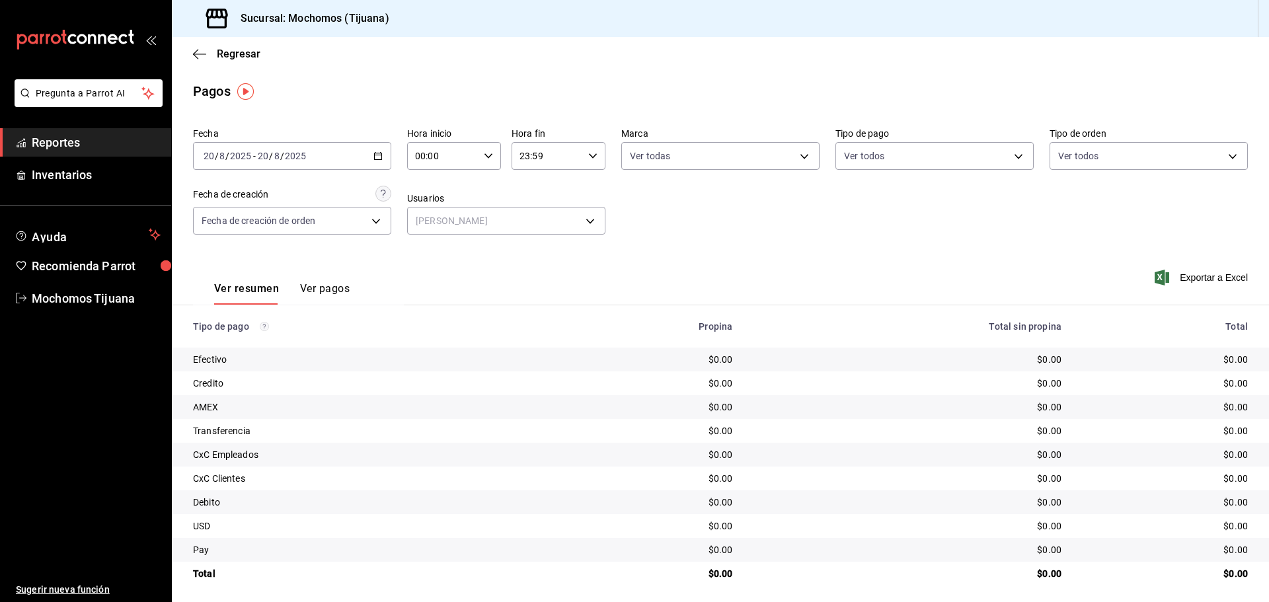
click at [485, 156] on \(Stroke\) "button" at bounding box center [489, 155] width 8 height 5
click at [433, 247] on span "04" at bounding box center [429, 250] width 26 height 11
type input "04:00"
click at [974, 198] on div at bounding box center [634, 301] width 1269 height 602
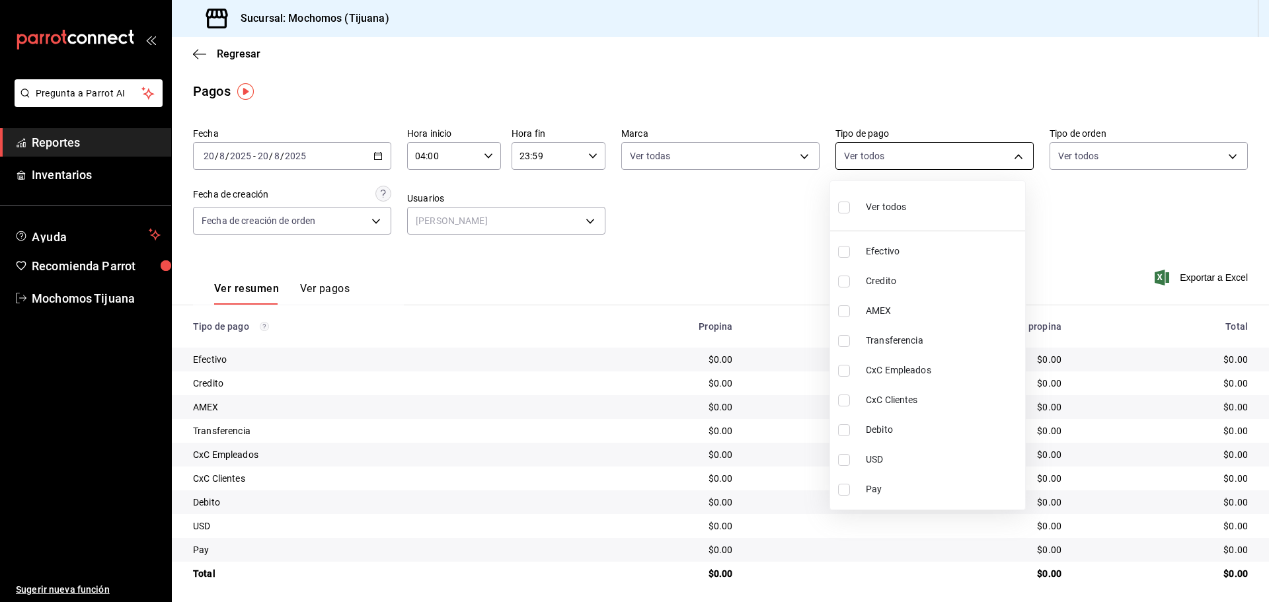
click at [1004, 154] on body "Pregunta a Parrot AI Reportes Inventarios Ayuda Recomienda Parrot Mochomos Tiju…" at bounding box center [634, 301] width 1269 height 602
click at [941, 276] on span "Credito" at bounding box center [943, 281] width 154 height 14
type input "a27a072c-b141-4985-9f83-ae60dbe2196b"
checkbox input "true"
click at [936, 431] on span "Debito" at bounding box center [949, 430] width 154 height 14
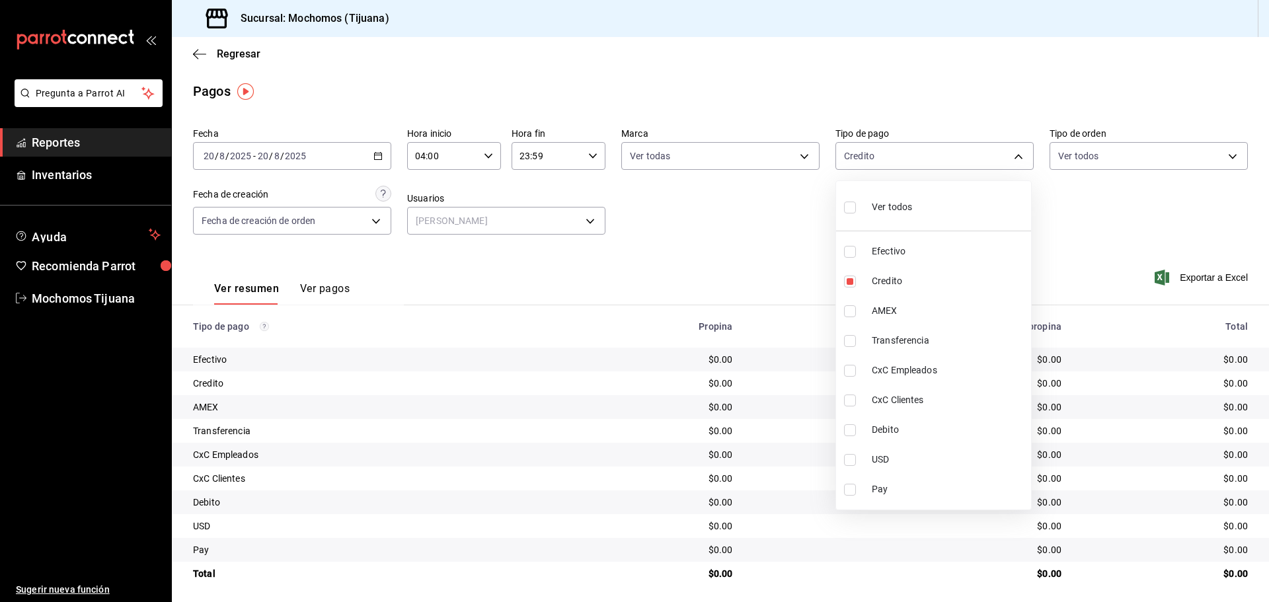
type input "a27a072c-b141-4985-9f83-ae60dbe2196b,b7370aa5-450f-4a05-bab4-2784151f97fb"
checkbox input "true"
click at [585, 220] on div at bounding box center [634, 301] width 1269 height 602
click at [585, 220] on body "Pregunta a Parrot AI Reportes Inventarios Ayuda Recomienda Parrot Mochomos Tiju…" at bounding box center [634, 301] width 1269 height 602
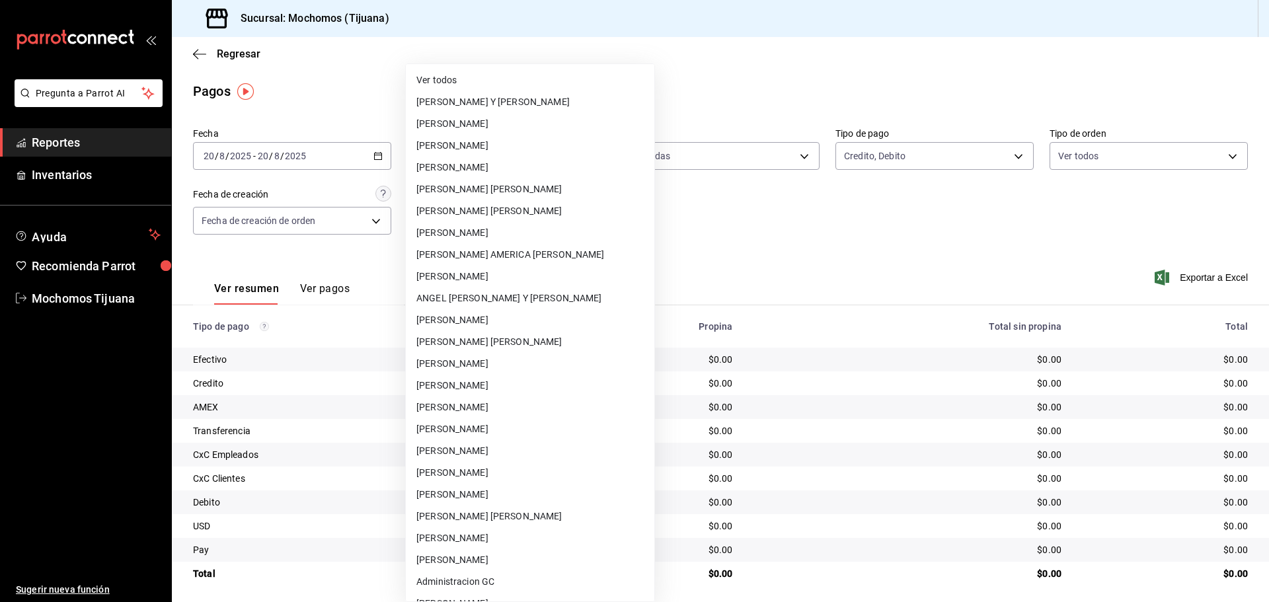
click at [497, 85] on li "Ver todos" at bounding box center [530, 80] width 249 height 22
type input "null"
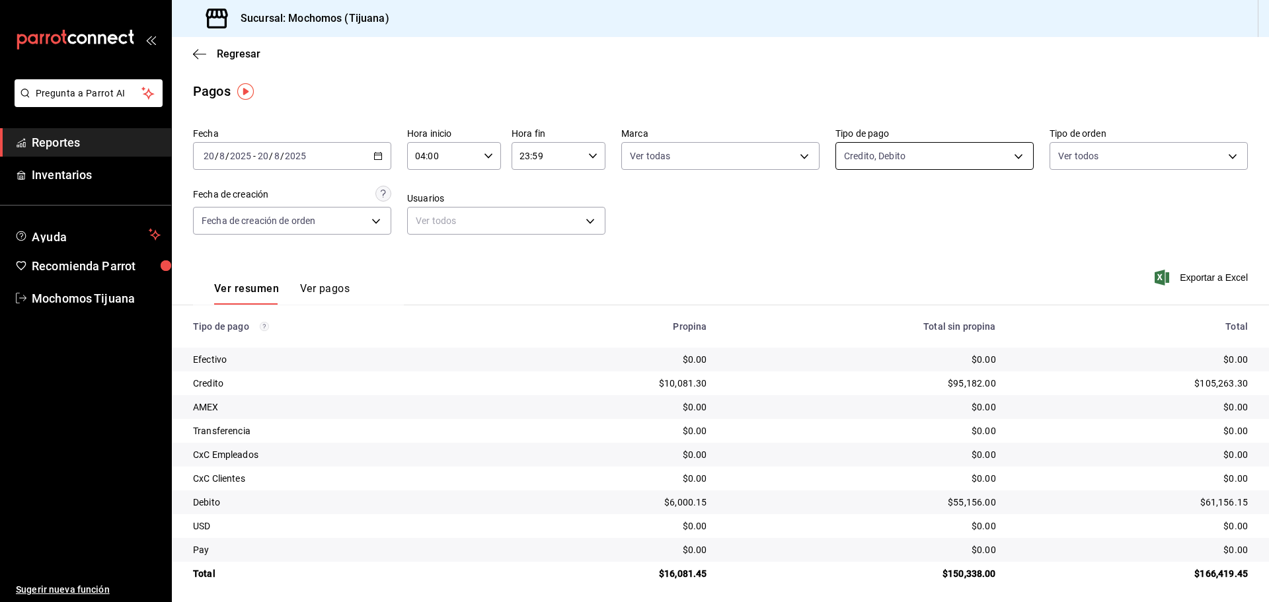
click at [1012, 161] on body "Pregunta a Parrot AI Reportes Inventarios Ayuda Recomienda Parrot Mochomos Tiju…" at bounding box center [634, 301] width 1269 height 602
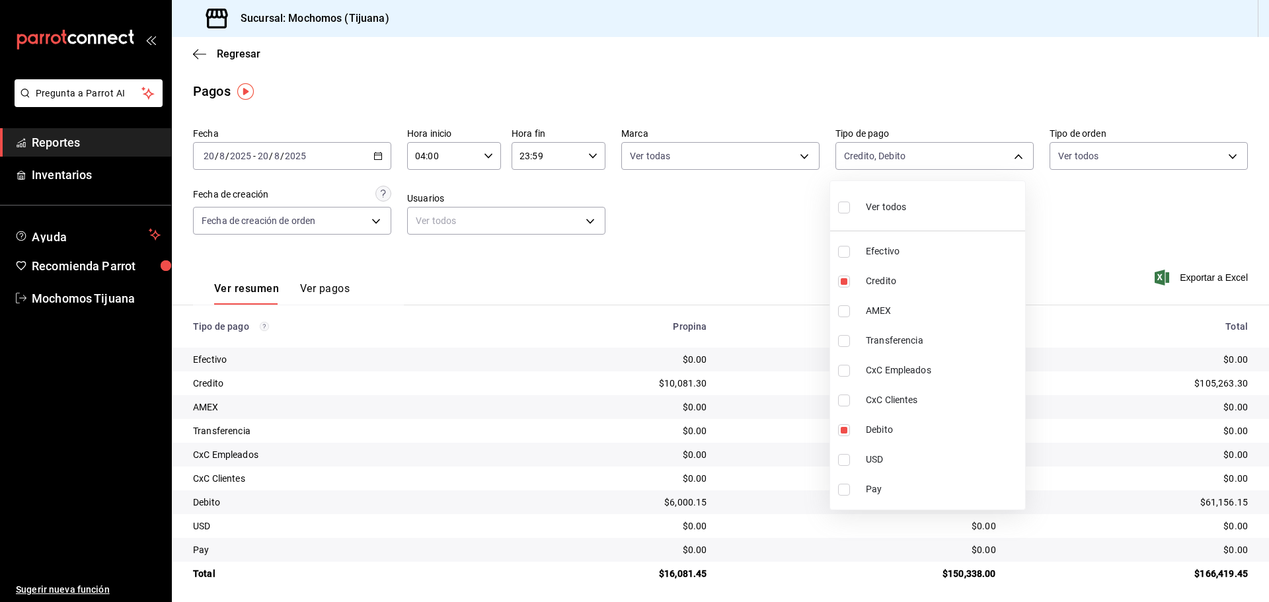
click at [933, 305] on span "AMEX" at bounding box center [943, 311] width 154 height 14
type input "a27a072c-b141-4985-9f83-ae60dbe2196b,b7370aa5-450f-4a05-bab4-2784151f97fb,28e67…"
checkbox input "true"
